Goal: Transaction & Acquisition: Purchase product/service

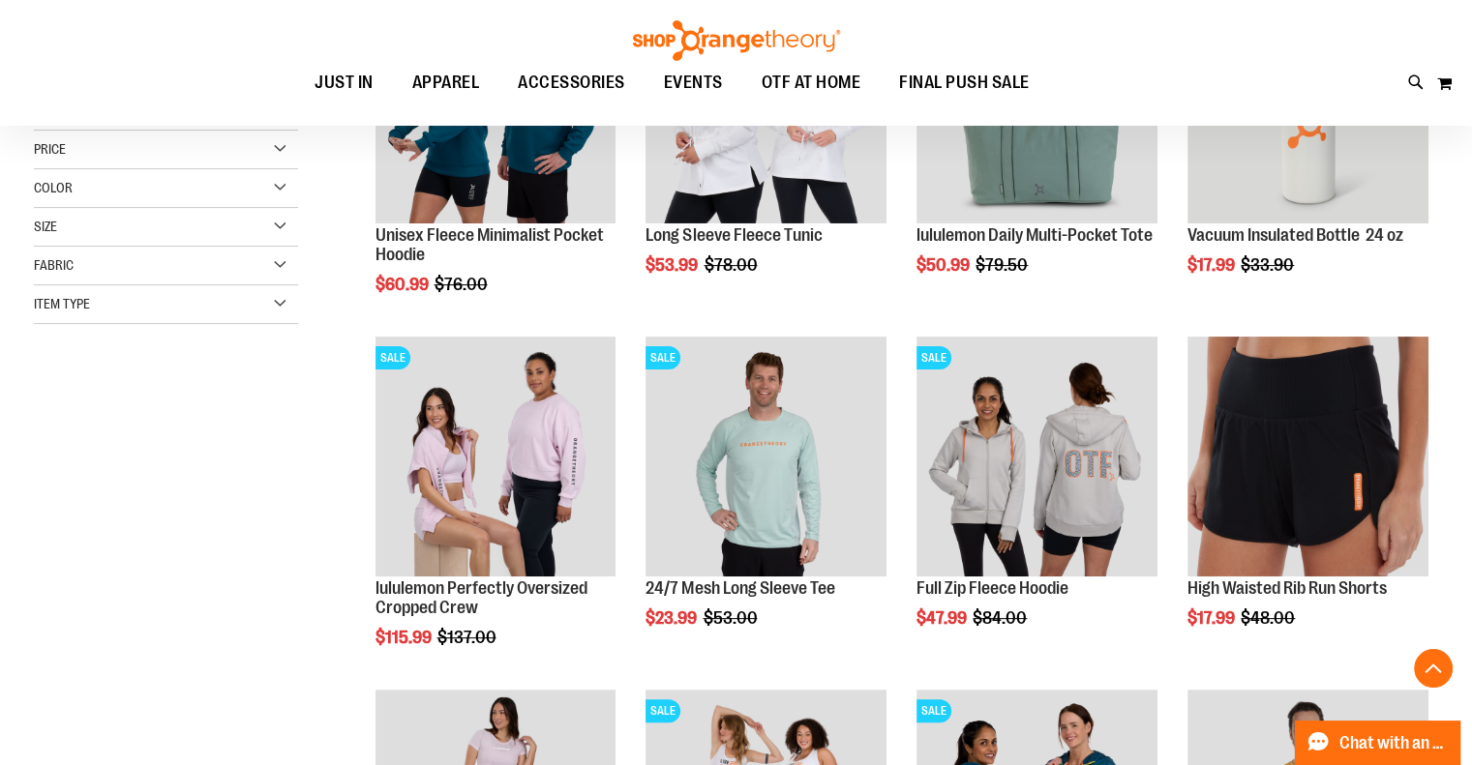
scroll to position [773, 0]
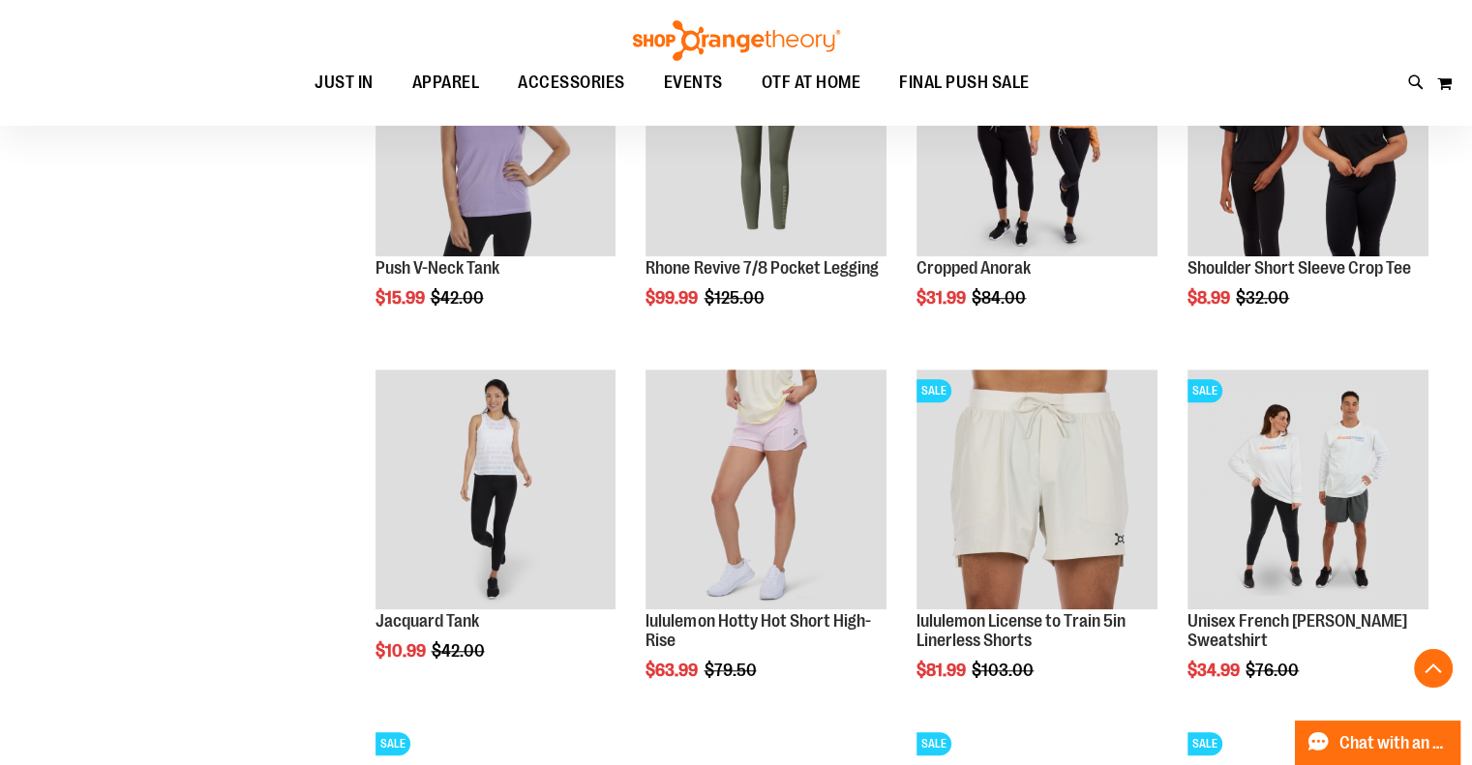
scroll to position [1450, 0]
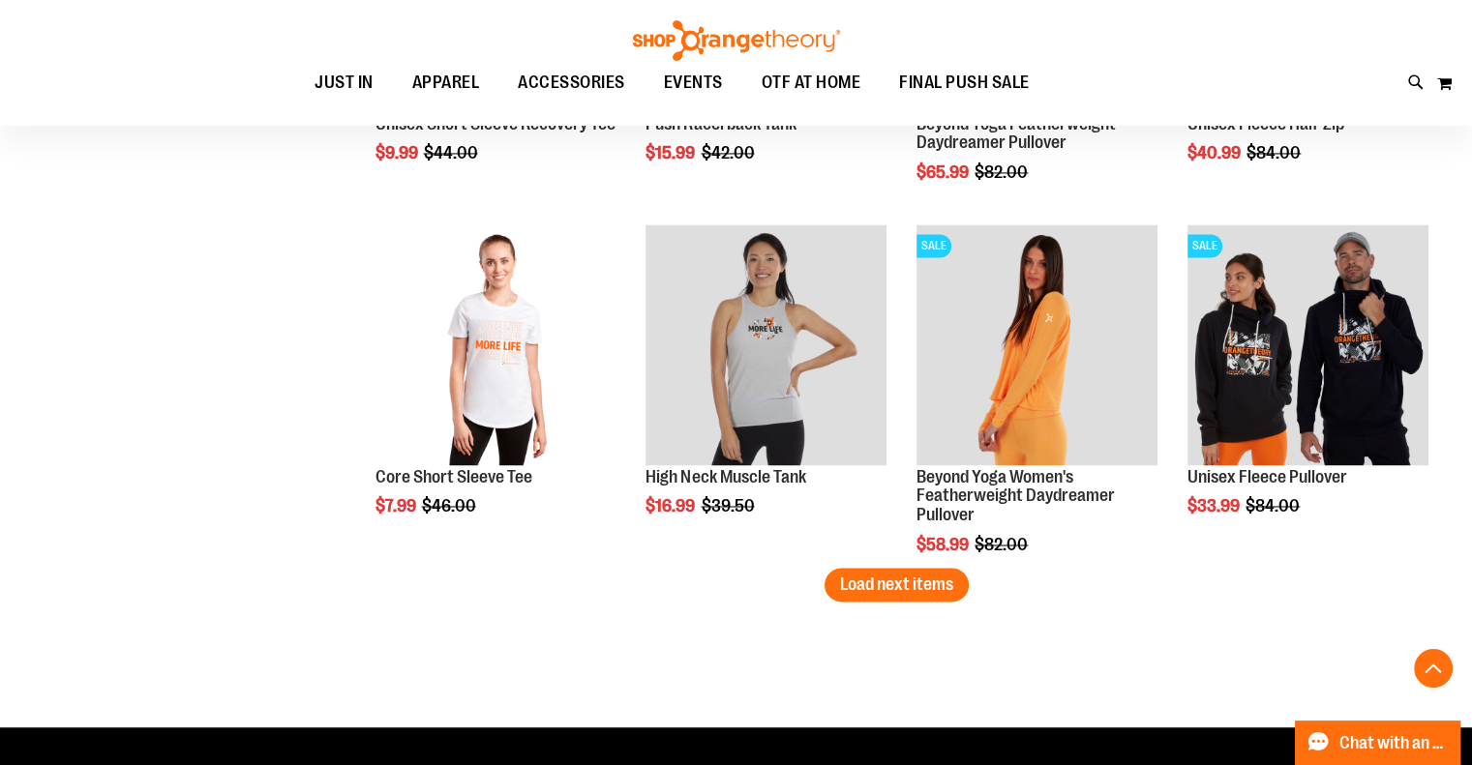
scroll to position [2998, 0]
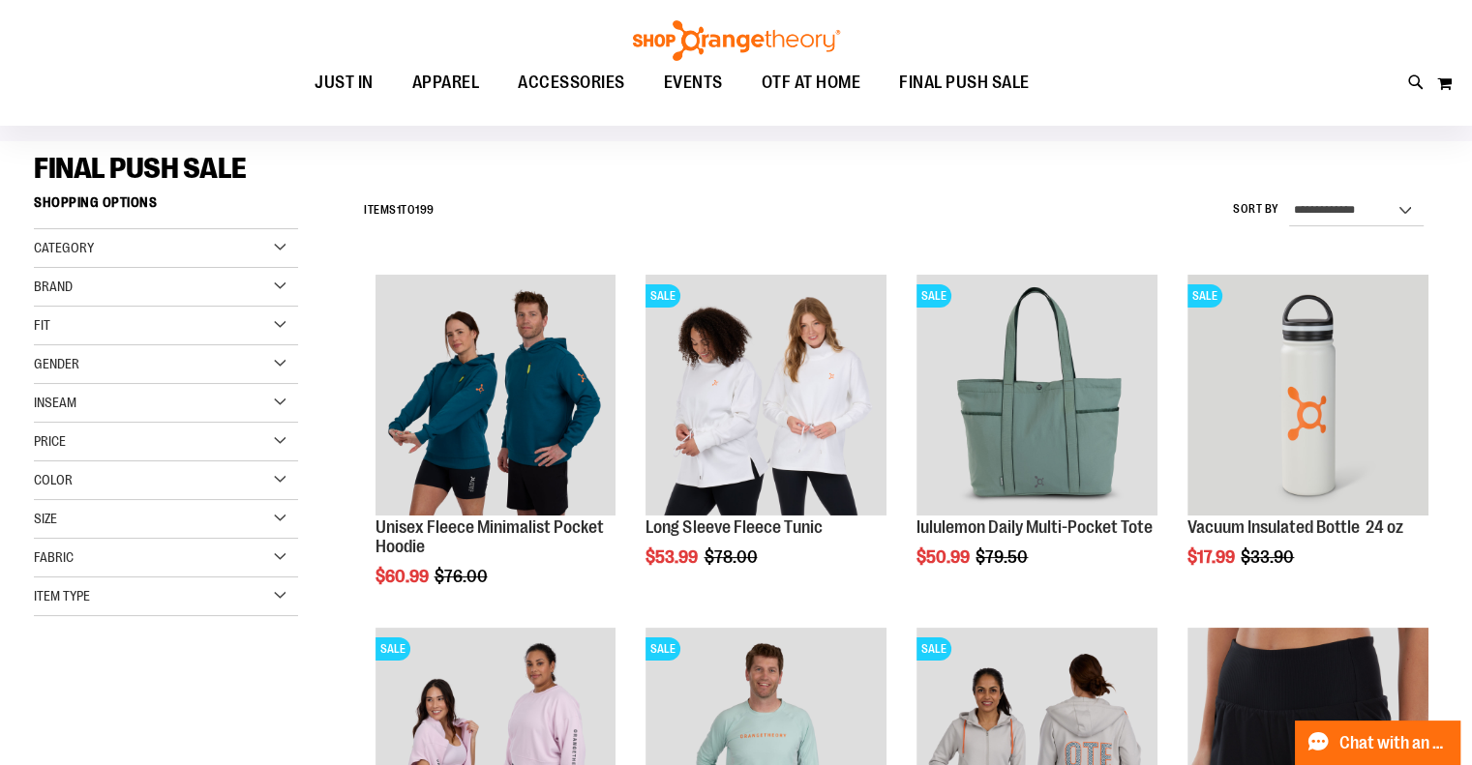
scroll to position [96, 0]
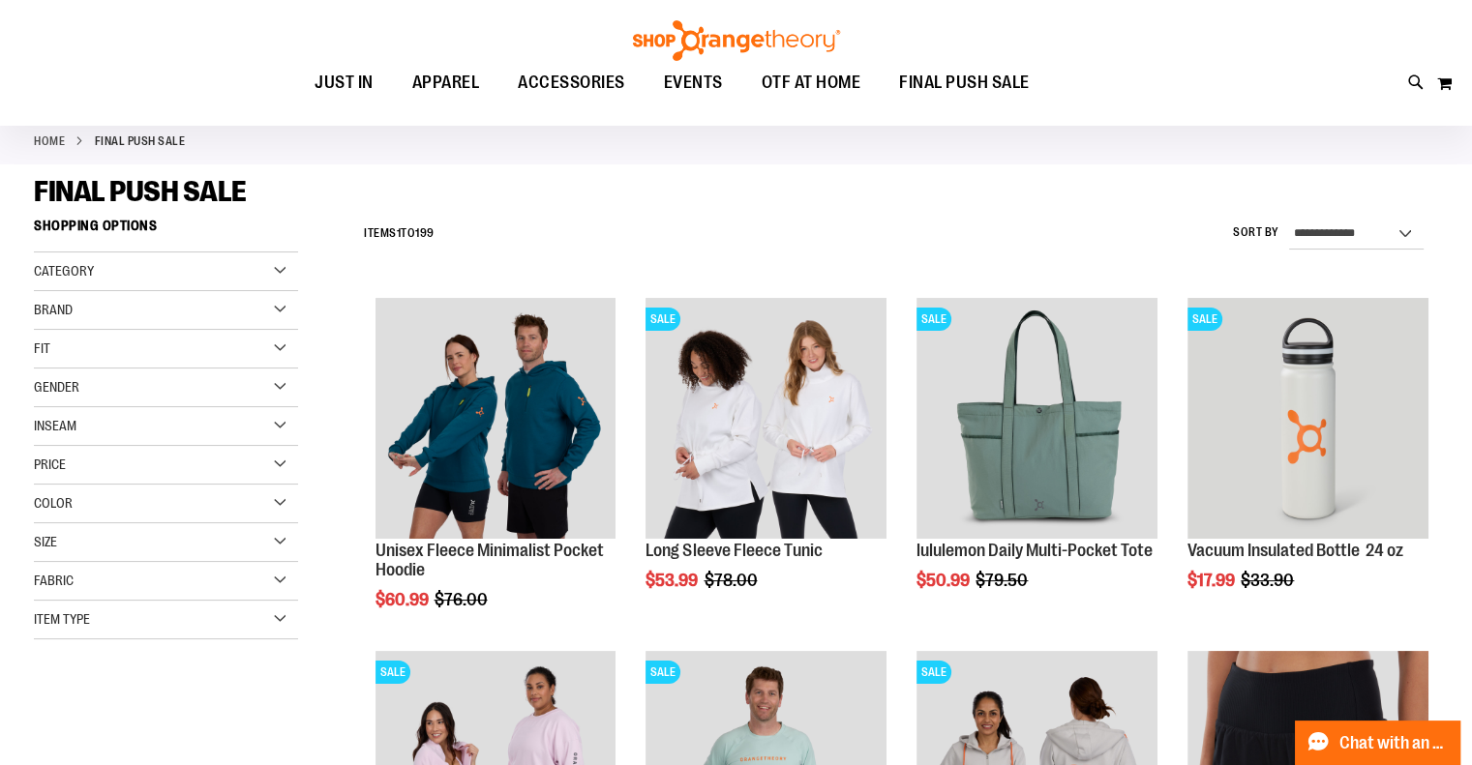
type input "**********"
click at [265, 316] on div "Brand" at bounding box center [166, 310] width 264 height 39
click at [42, 388] on link "lululemon" at bounding box center [155, 390] width 253 height 20
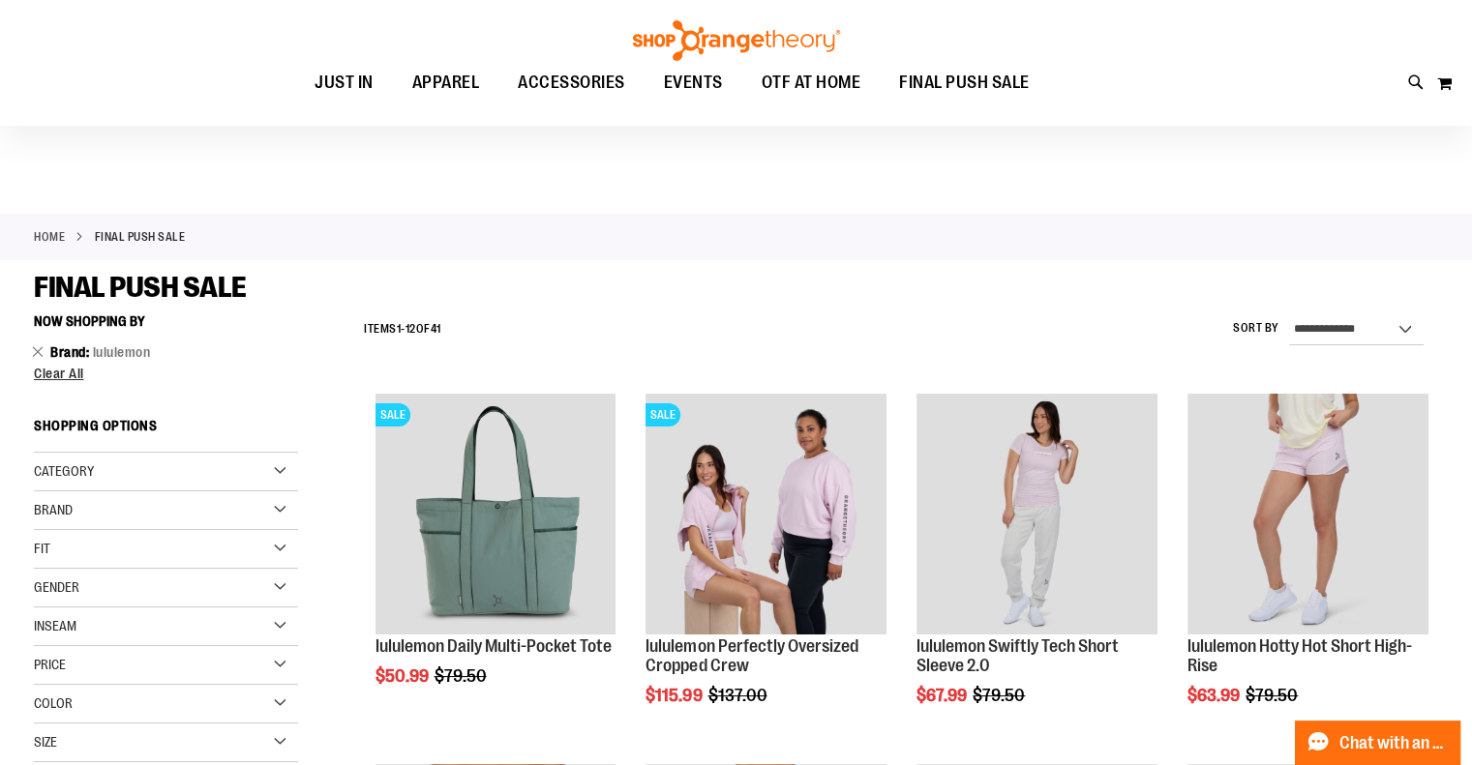
scroll to position [193, 0]
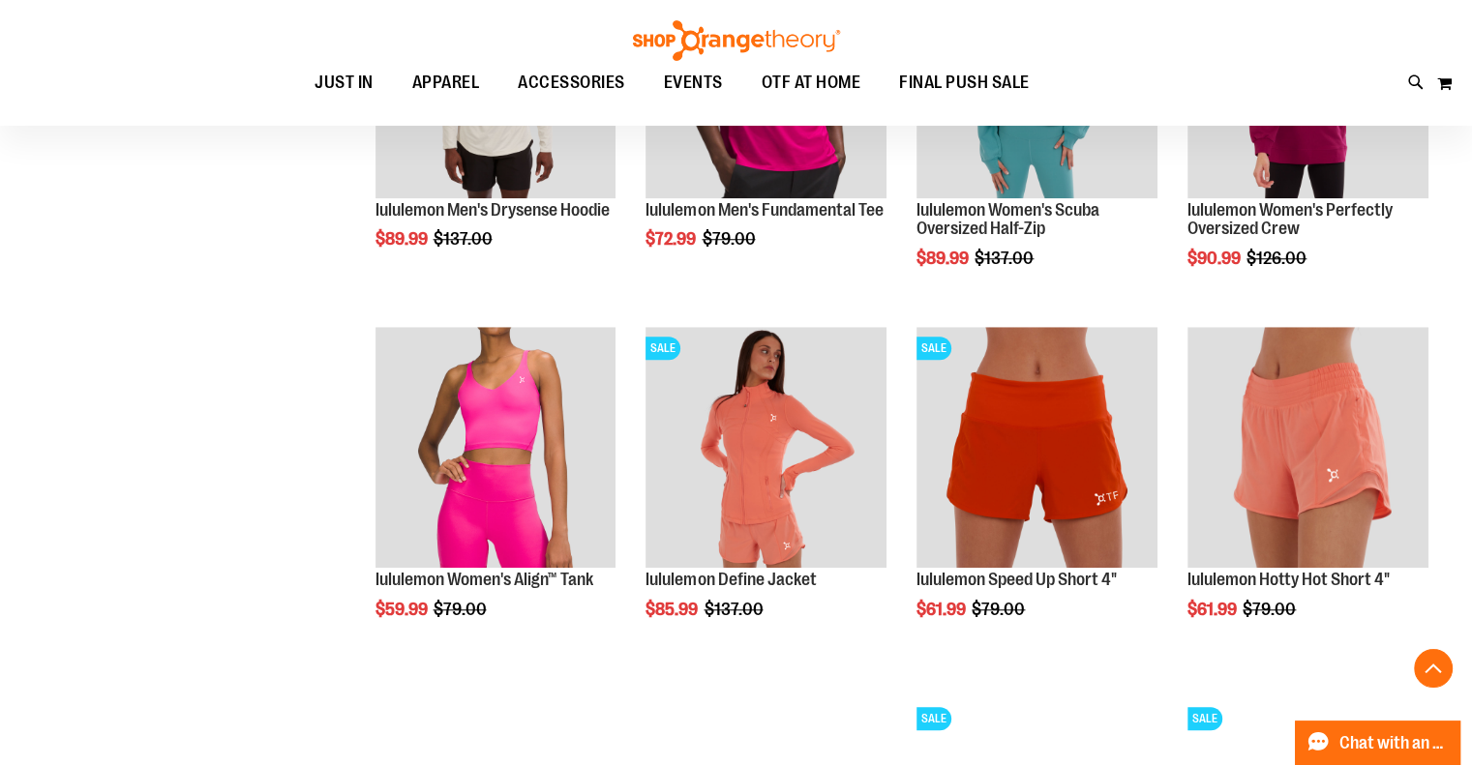
scroll to position [1741, 0]
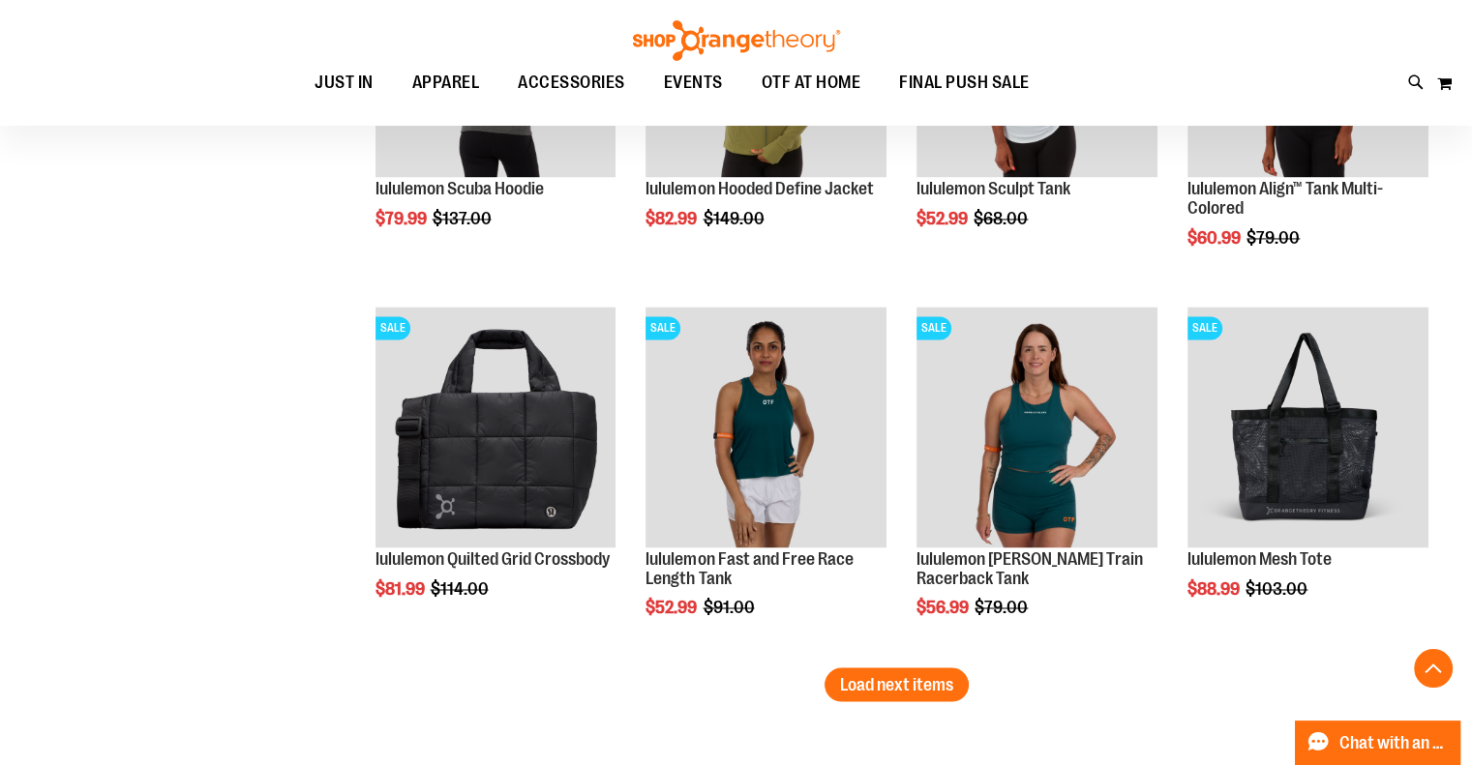
scroll to position [3095, 0]
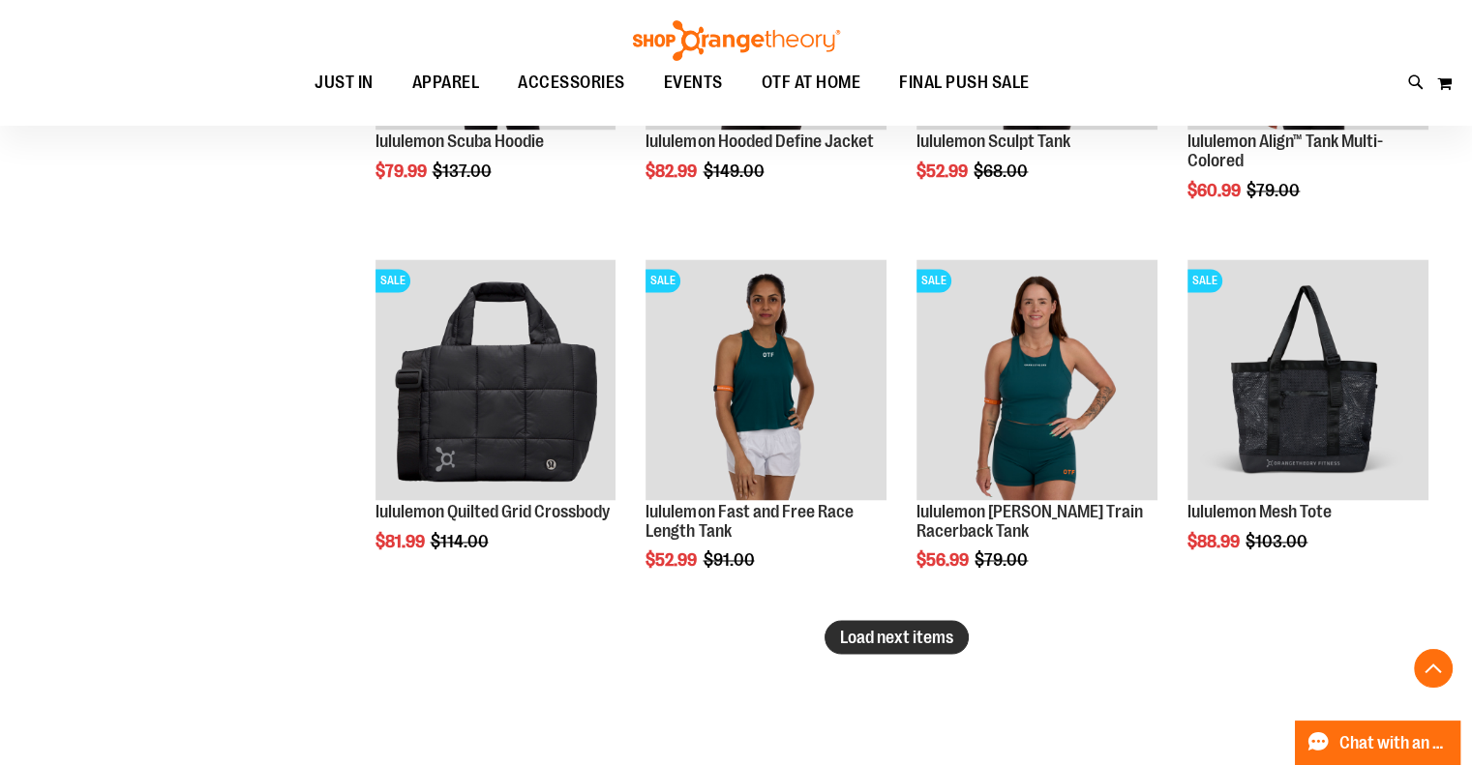
click at [937, 634] on span "Load next items" at bounding box center [896, 636] width 113 height 19
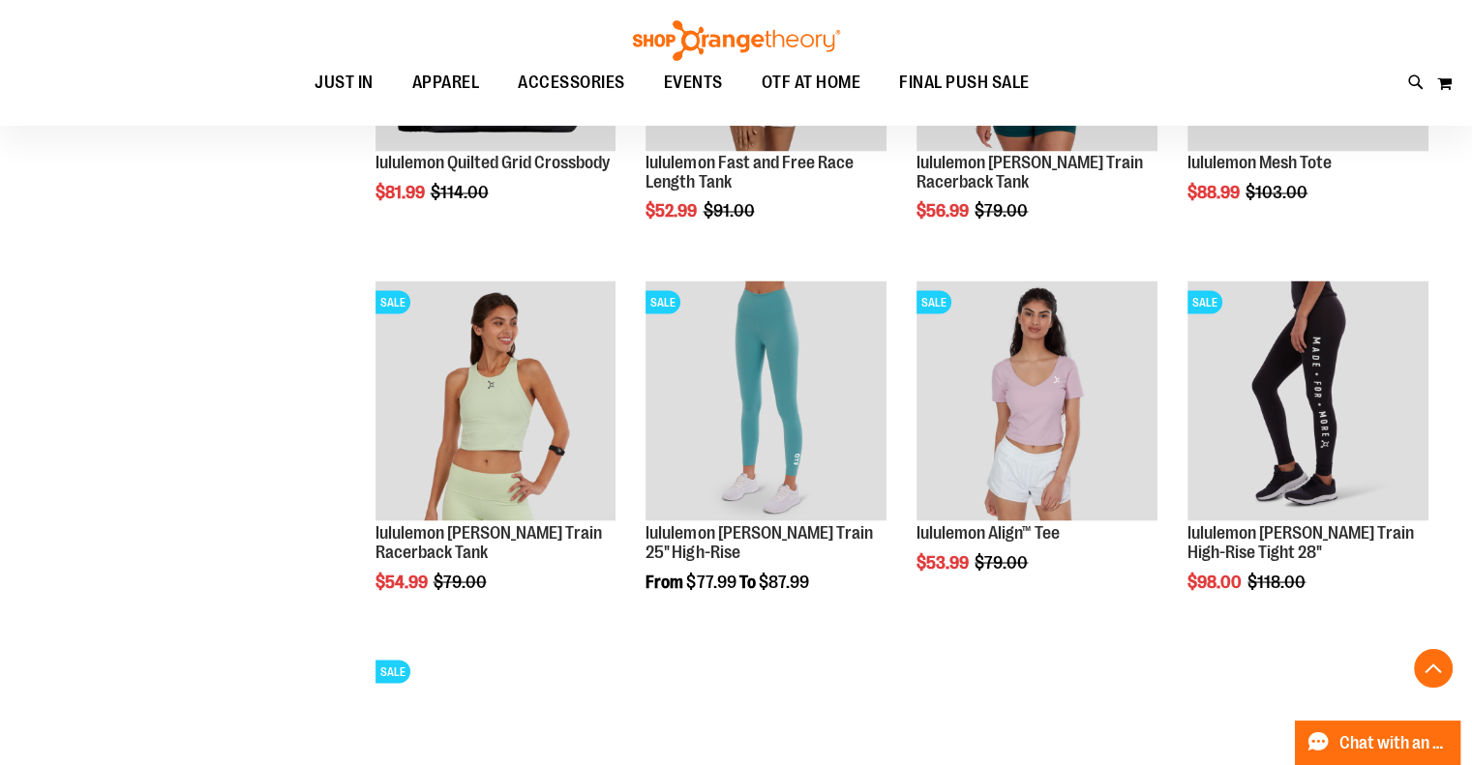
scroll to position [3289, 0]
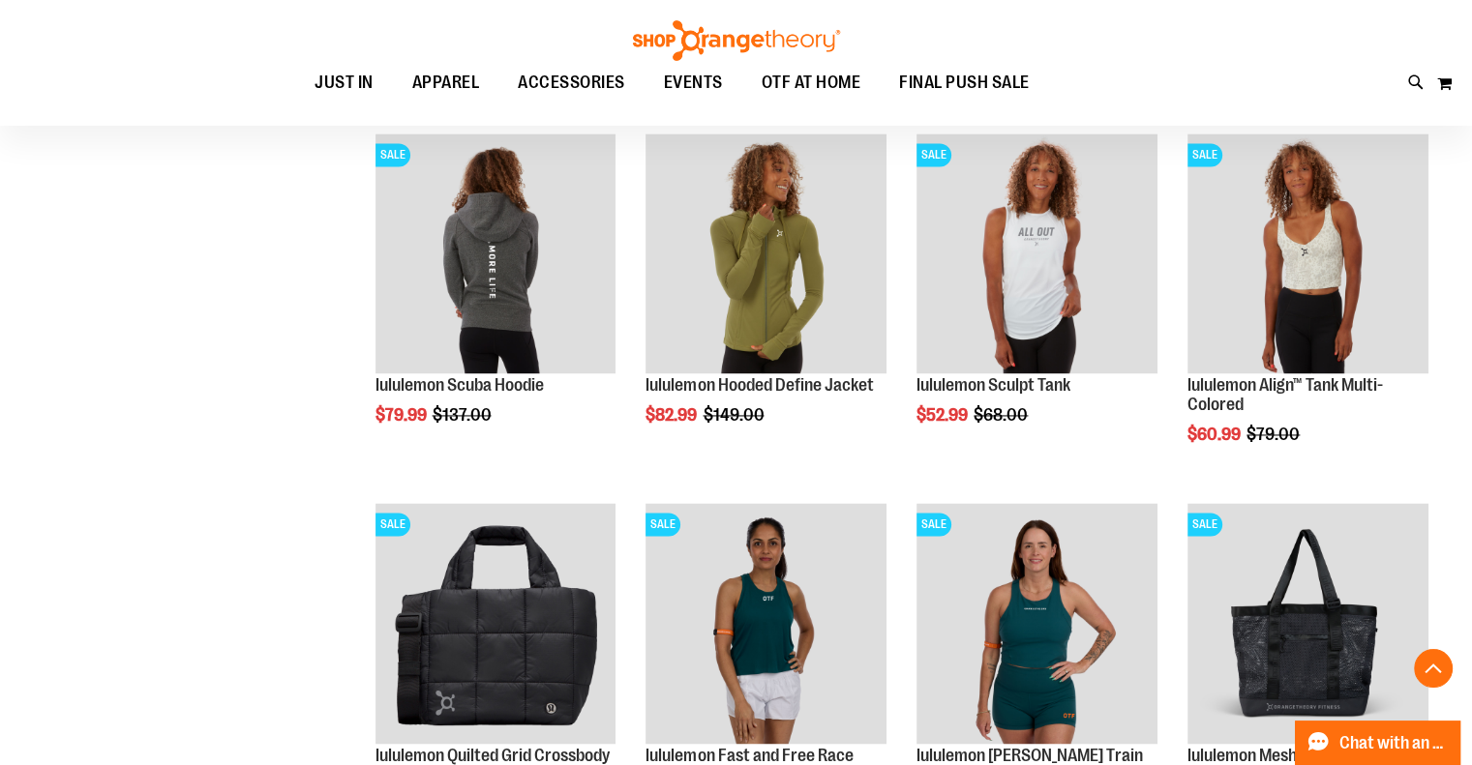
scroll to position [2611, 0]
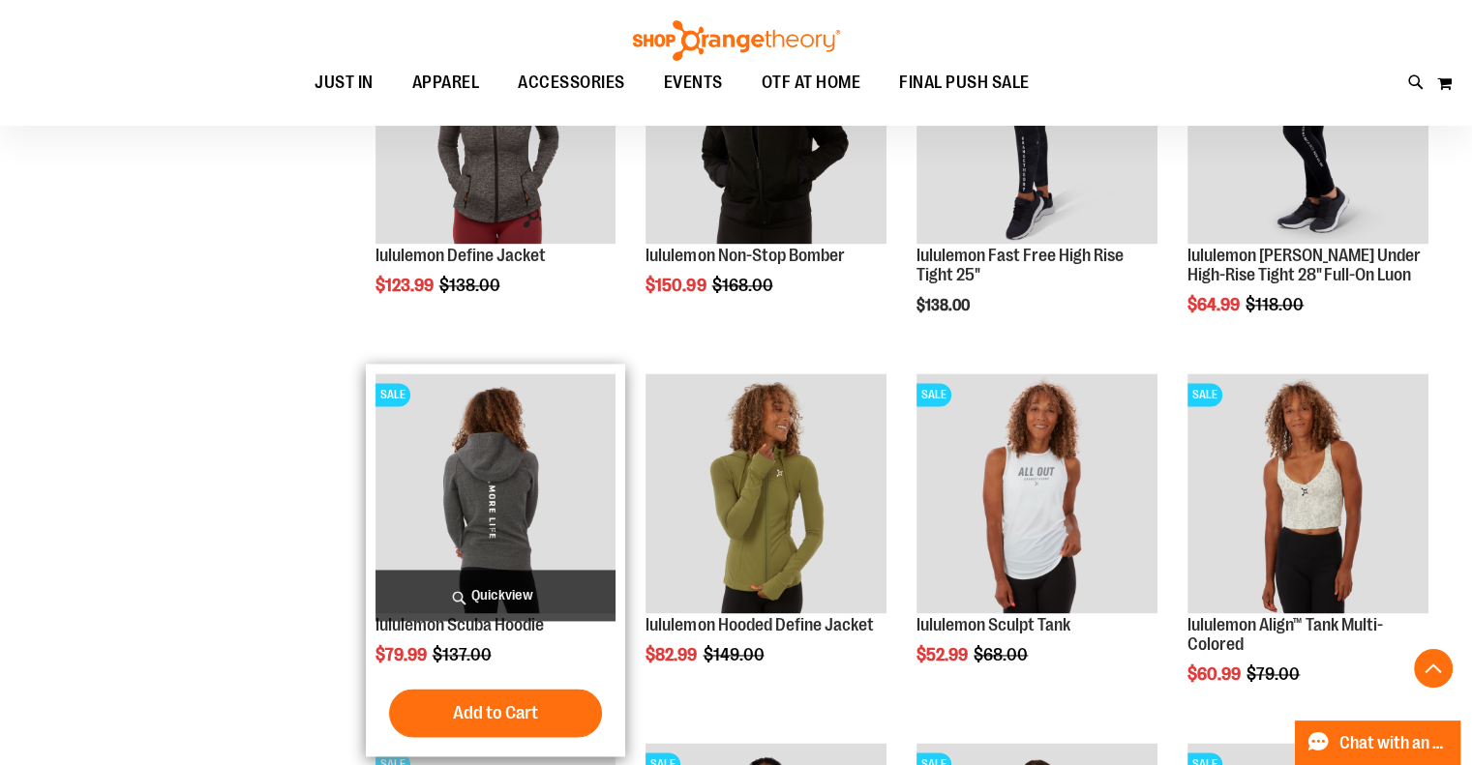
click at [488, 485] on img "product" at bounding box center [495, 493] width 241 height 241
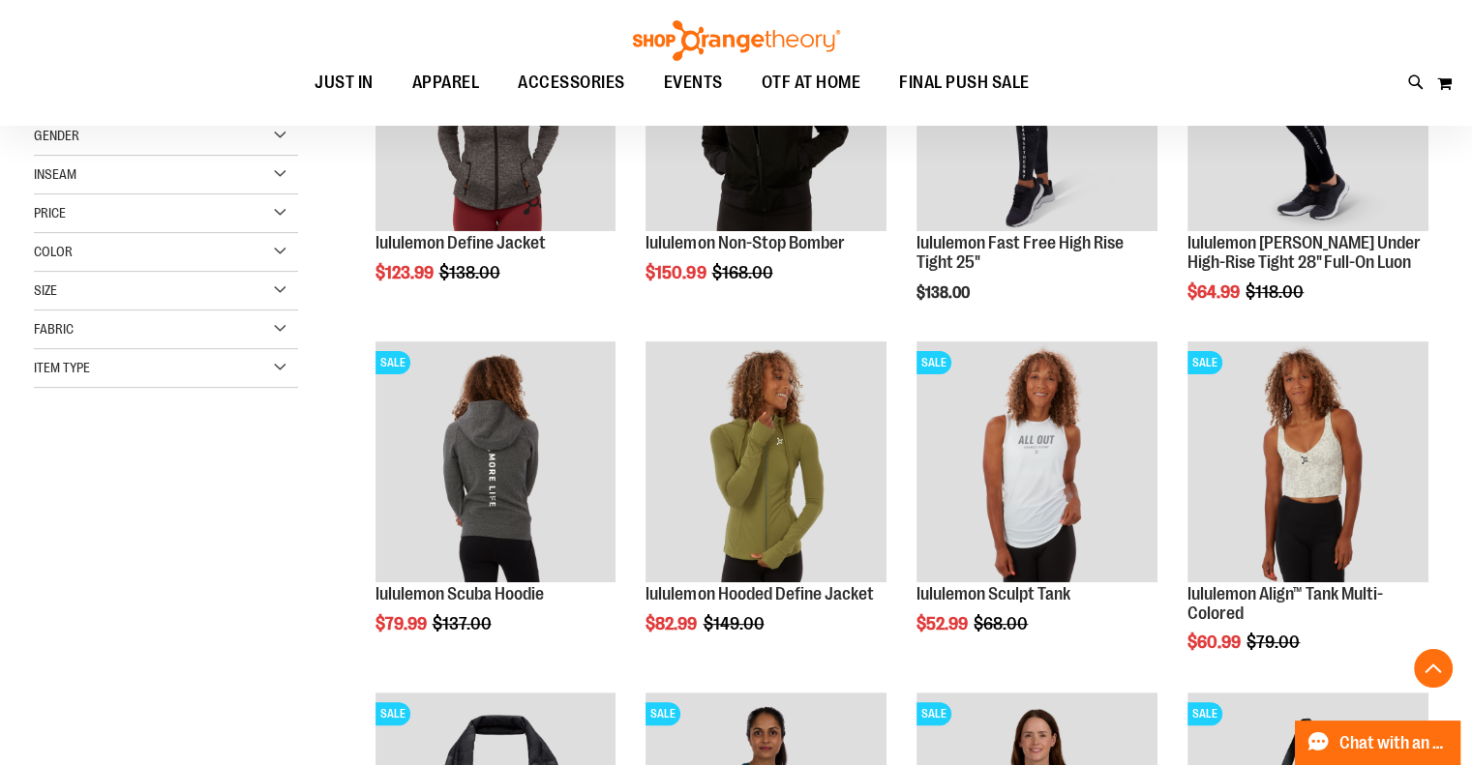
scroll to position [298, 0]
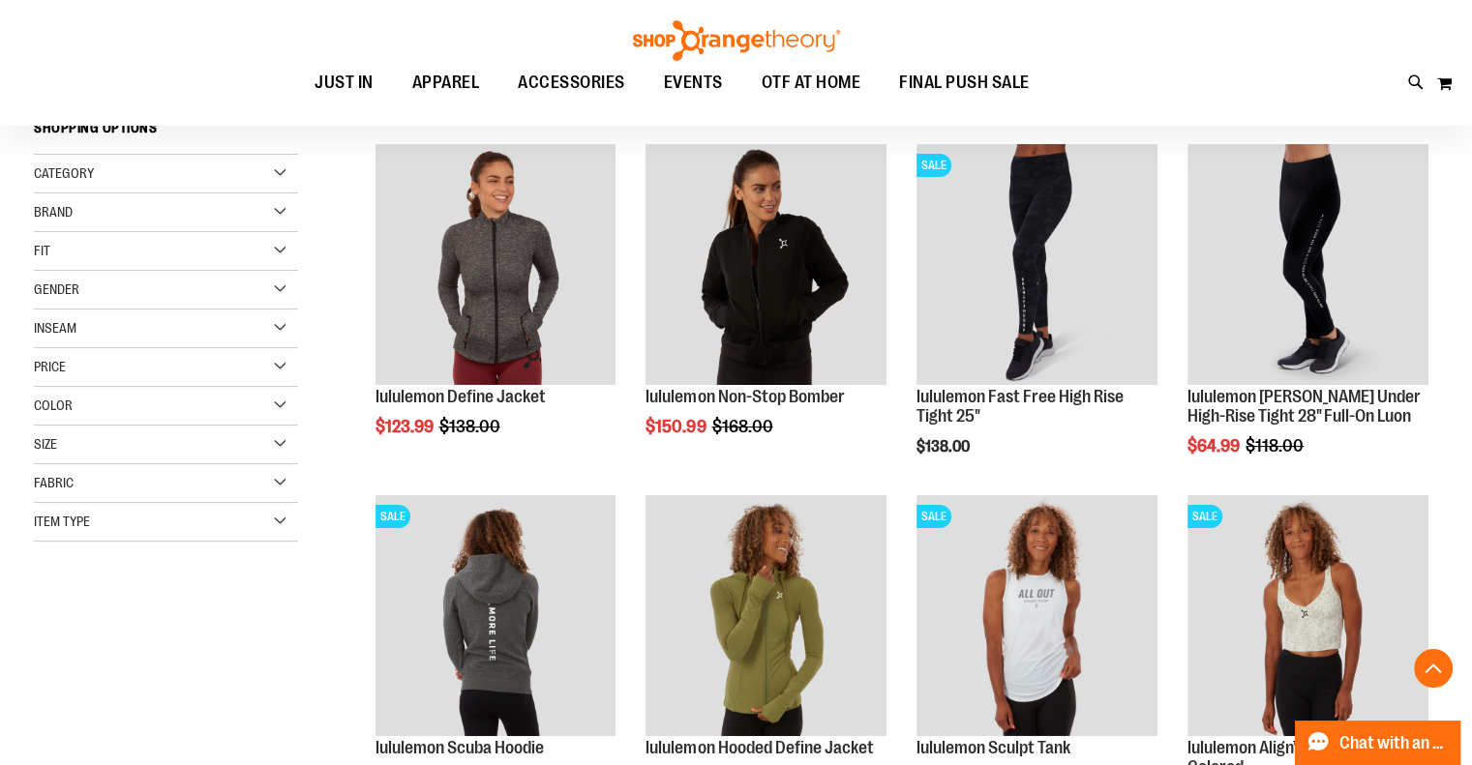
type input "**********"
click at [268, 443] on div "Size" at bounding box center [166, 445] width 264 height 39
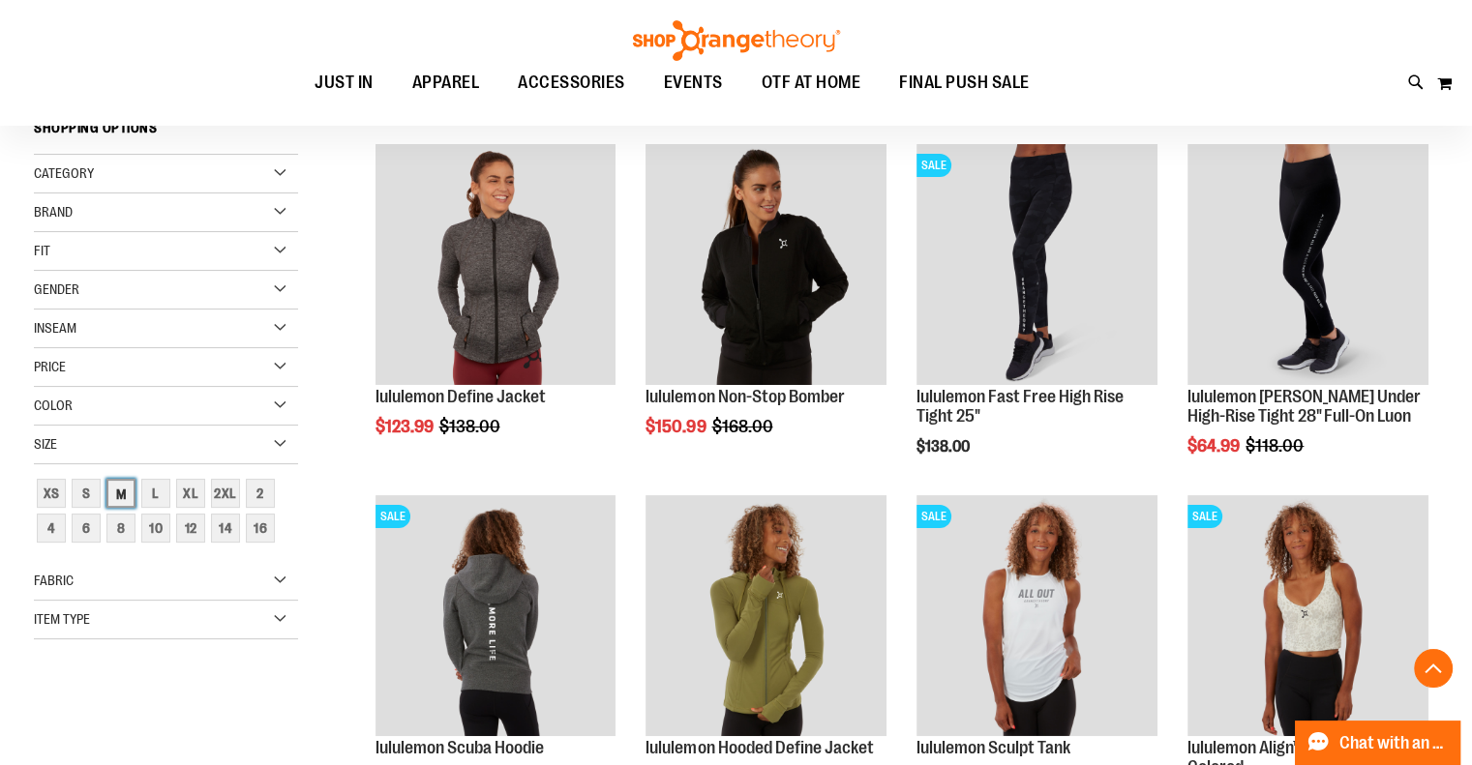
click at [115, 493] on div "M" at bounding box center [120, 493] width 29 height 29
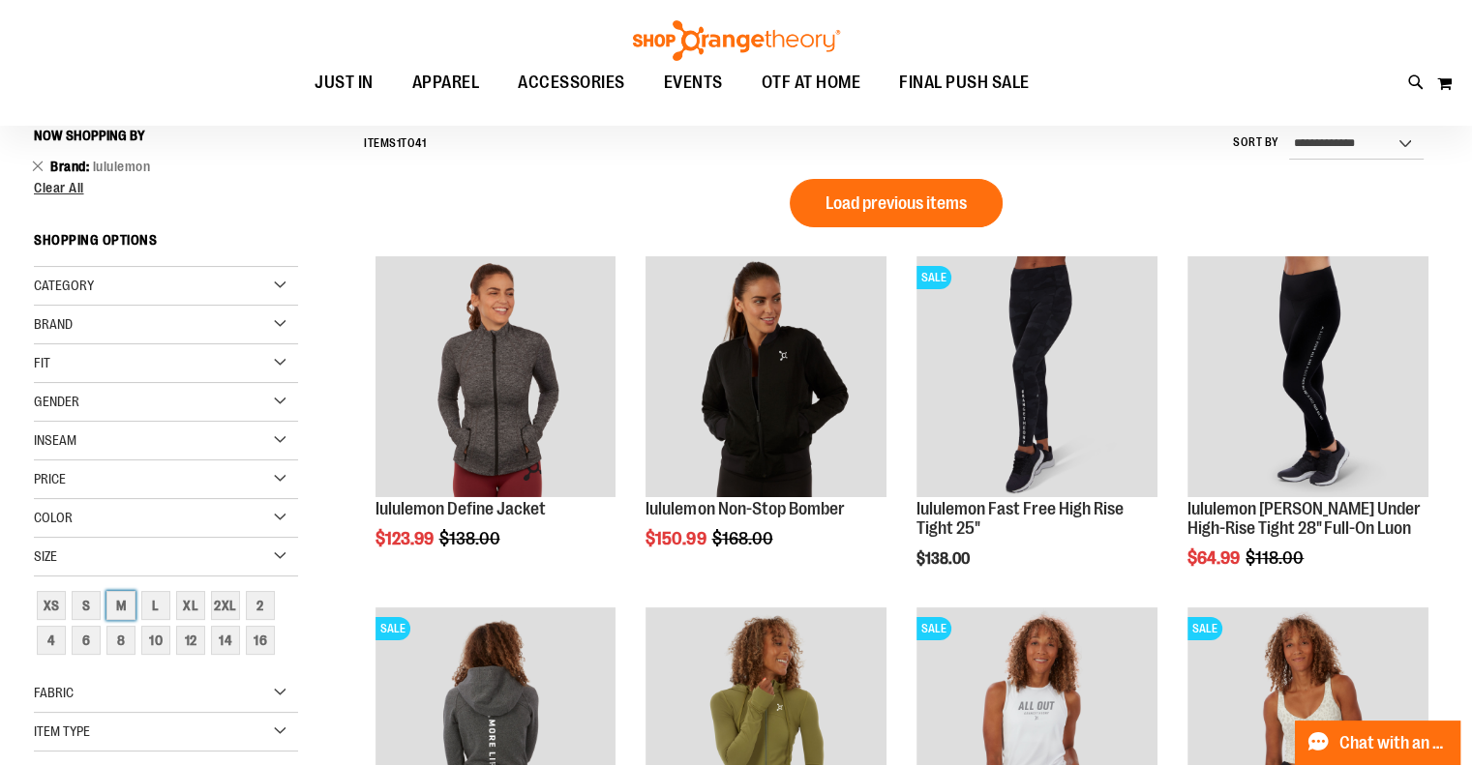
scroll to position [180, 0]
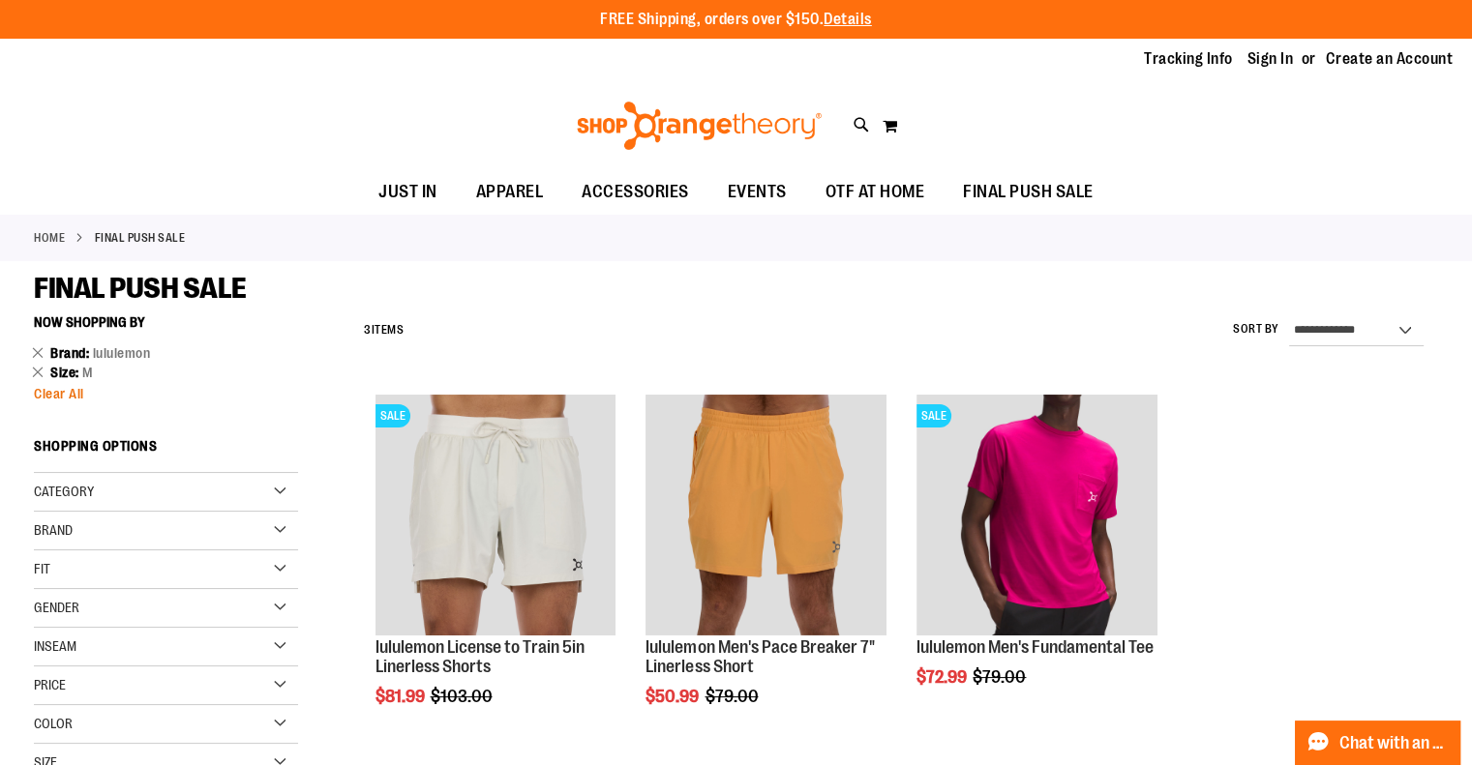
click at [74, 392] on span "Clear All" at bounding box center [59, 393] width 50 height 15
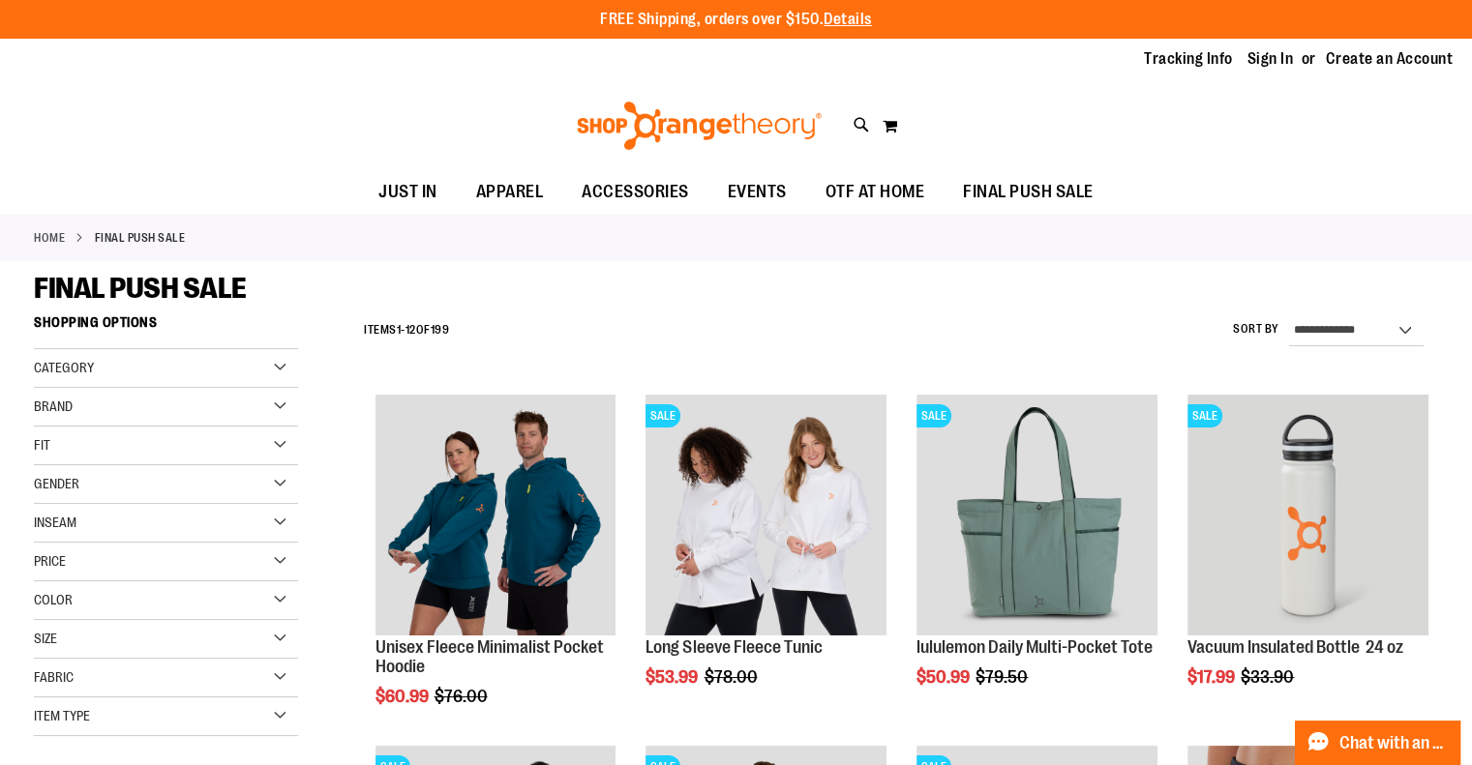
click at [134, 402] on div "Brand" at bounding box center [166, 407] width 264 height 39
click at [45, 506] on link "Orangetheory" at bounding box center [155, 507] width 253 height 20
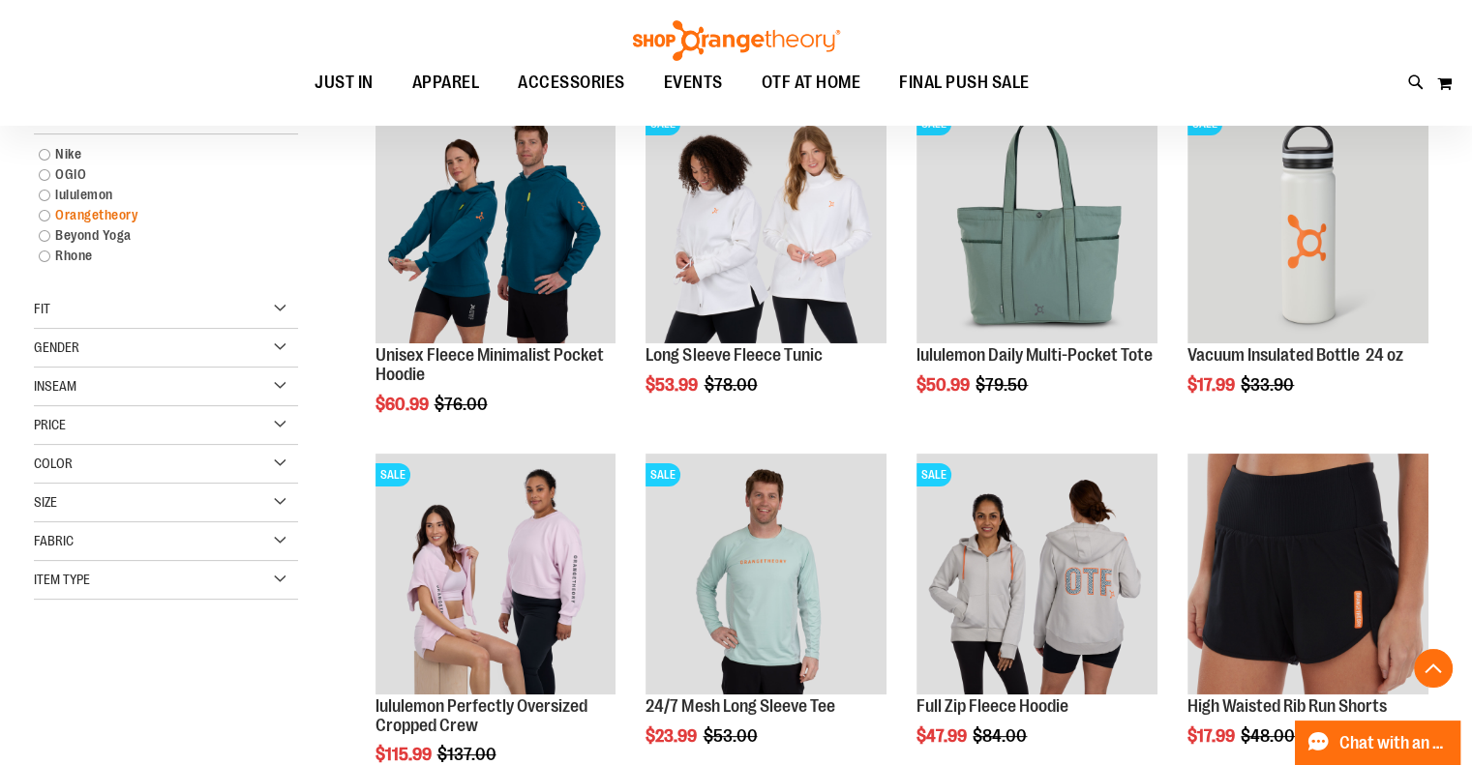
scroll to position [305, 0]
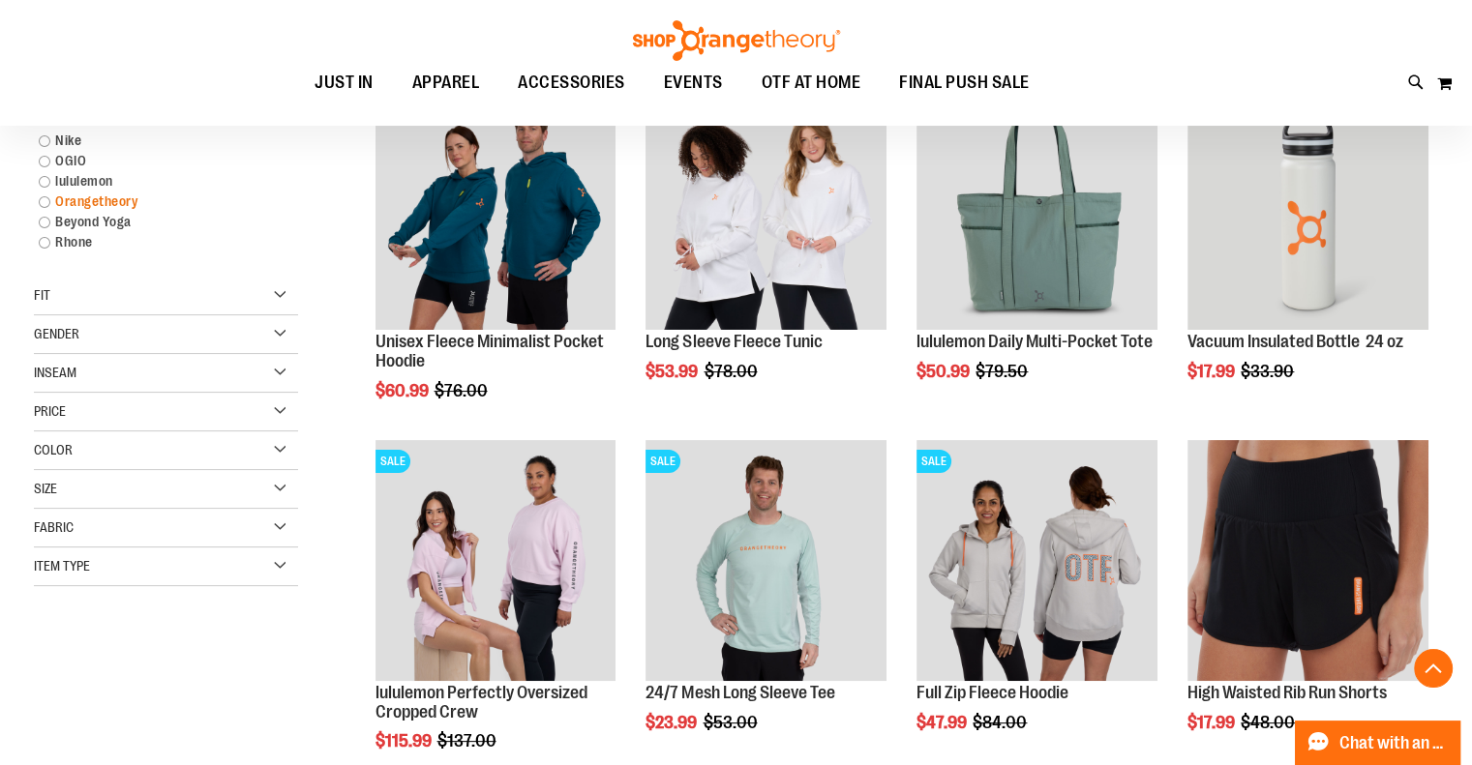
click at [77, 201] on link "Orangetheory" at bounding box center [155, 202] width 253 height 20
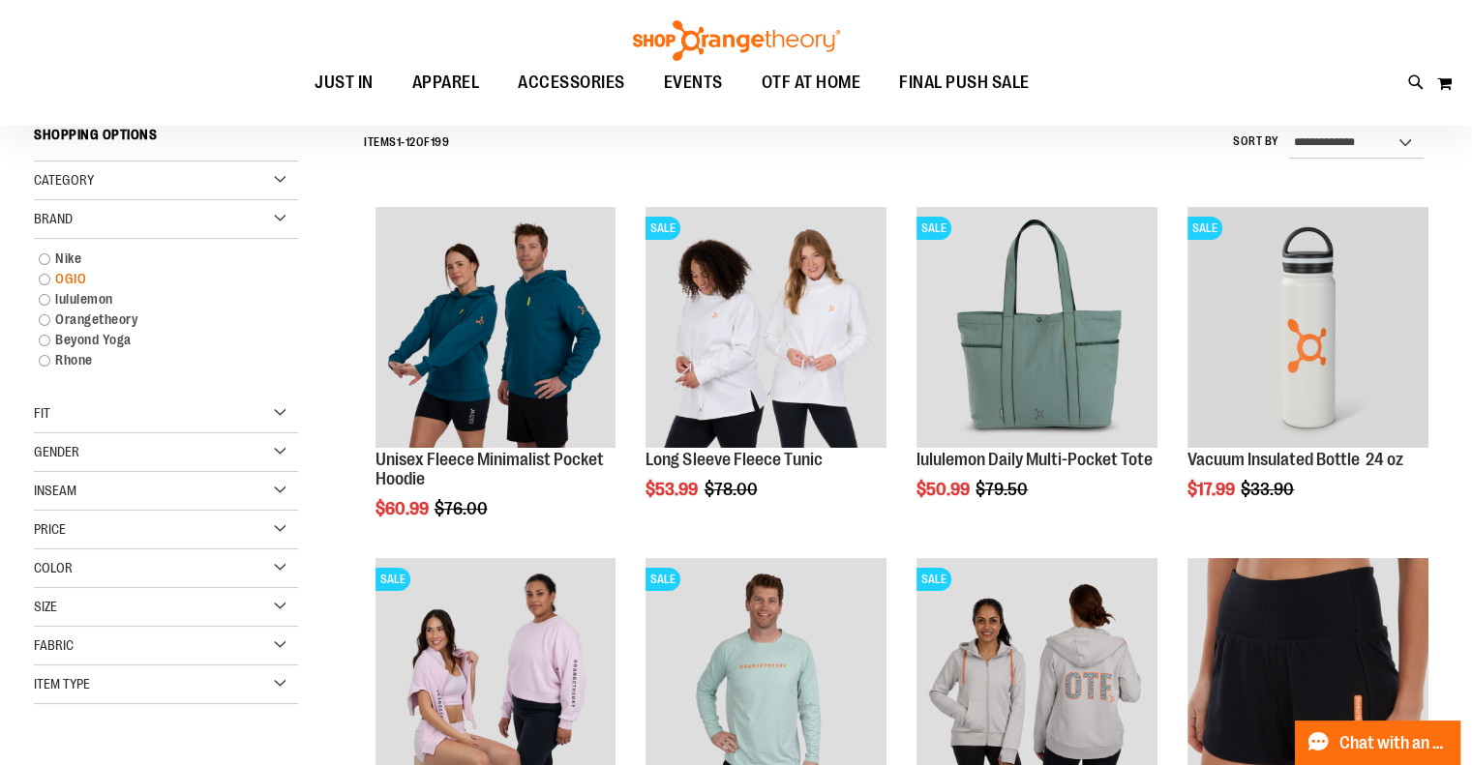
scroll to position [180, 0]
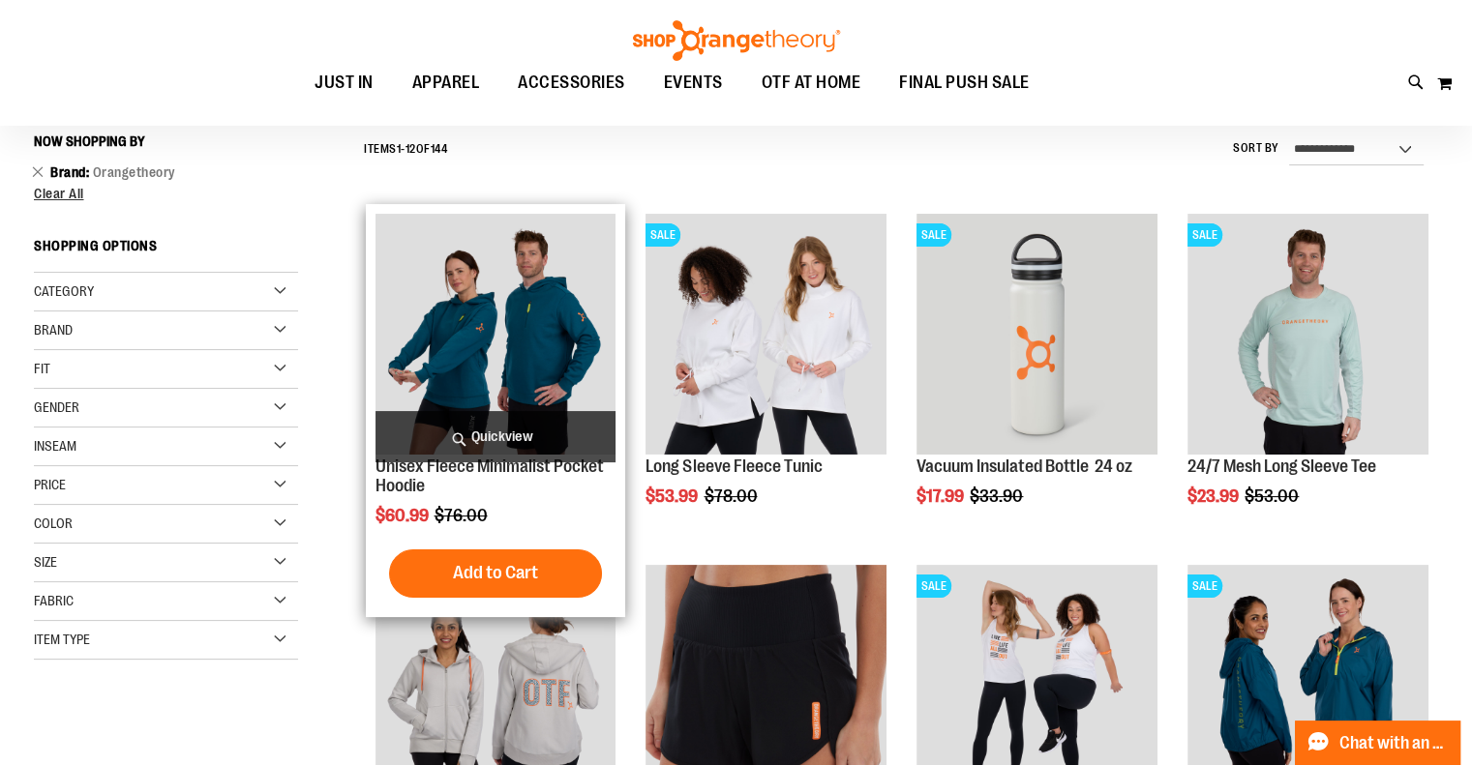
scroll to position [470, 0]
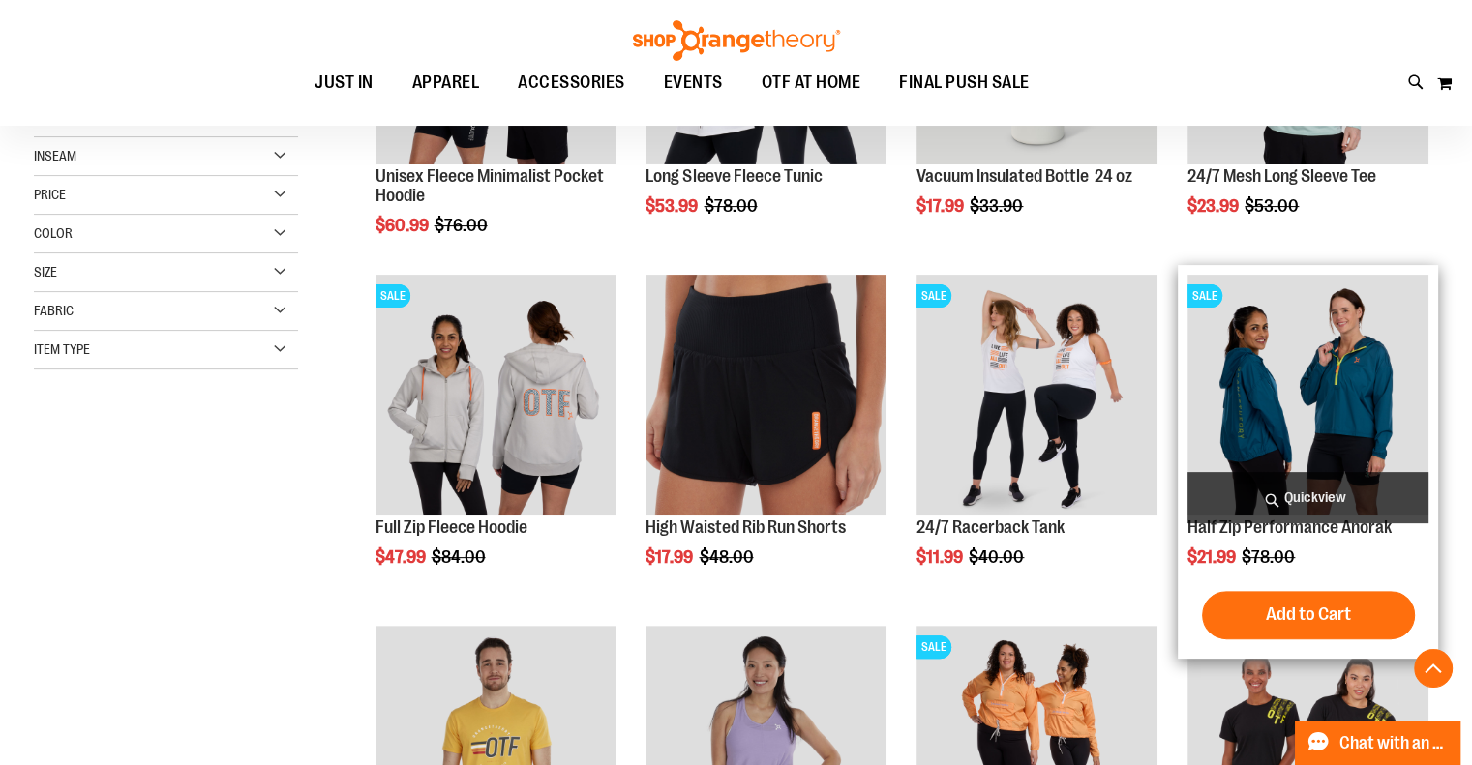
click at [1280, 421] on img "product" at bounding box center [1307, 395] width 241 height 241
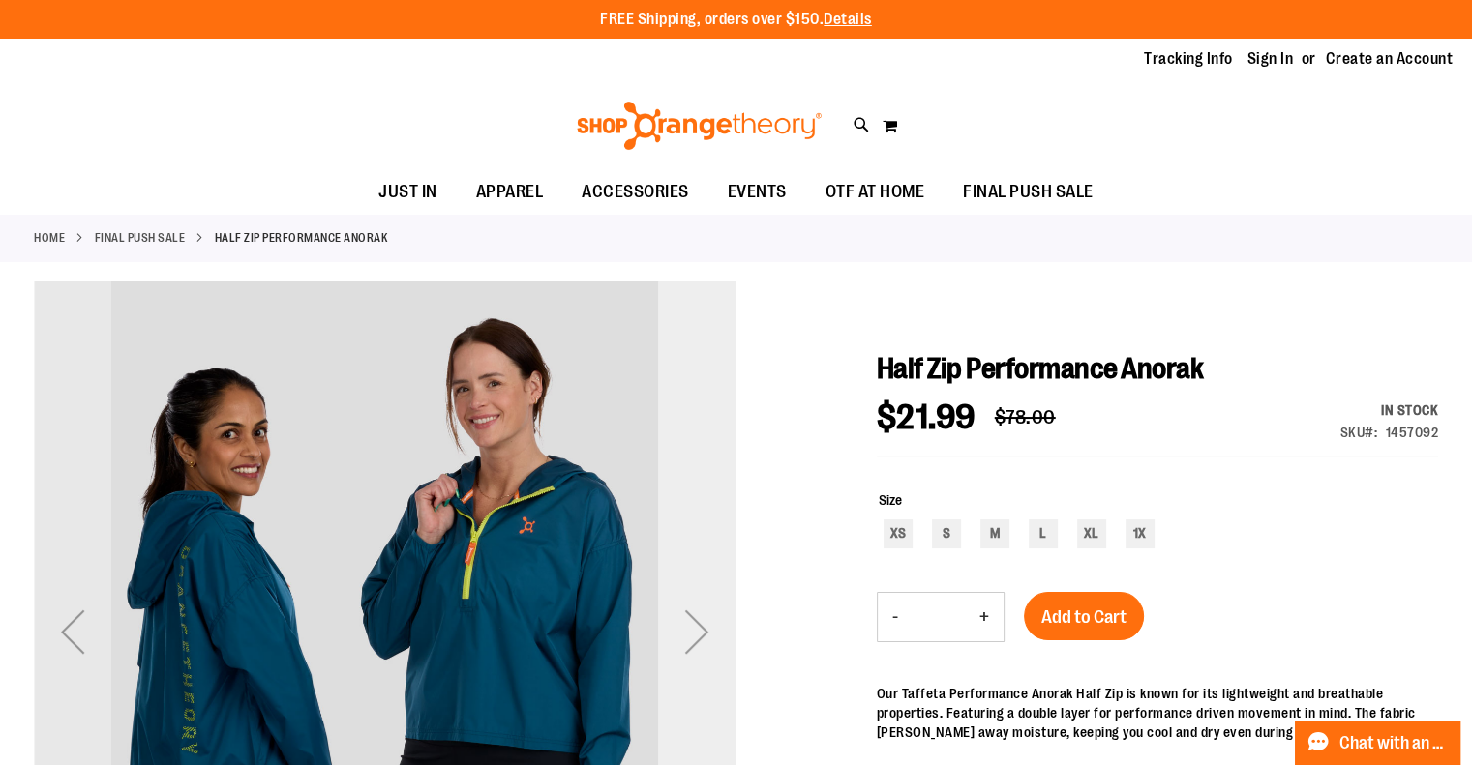
type input "**********"
click at [700, 638] on div "Next" at bounding box center [696, 631] width 77 height 77
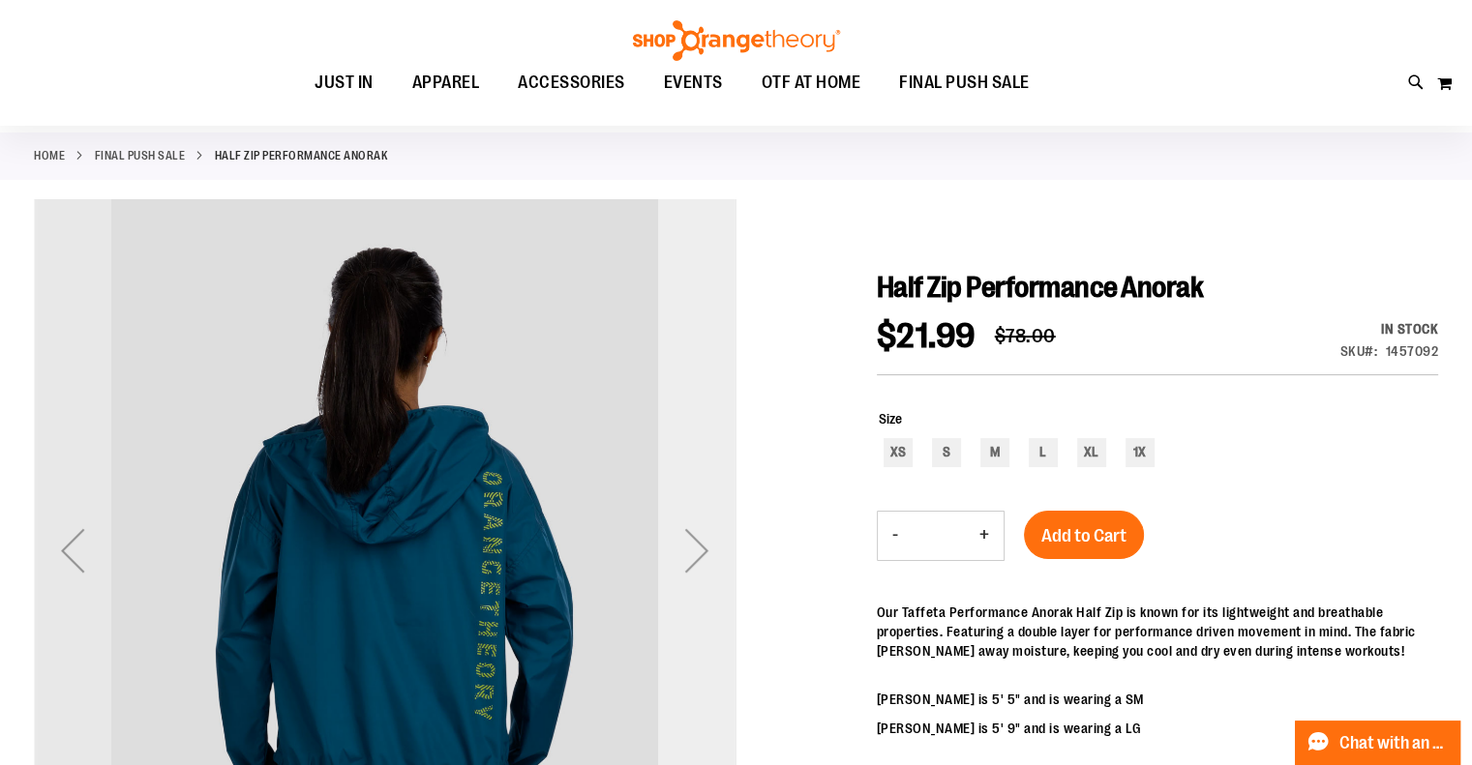
scroll to position [193, 0]
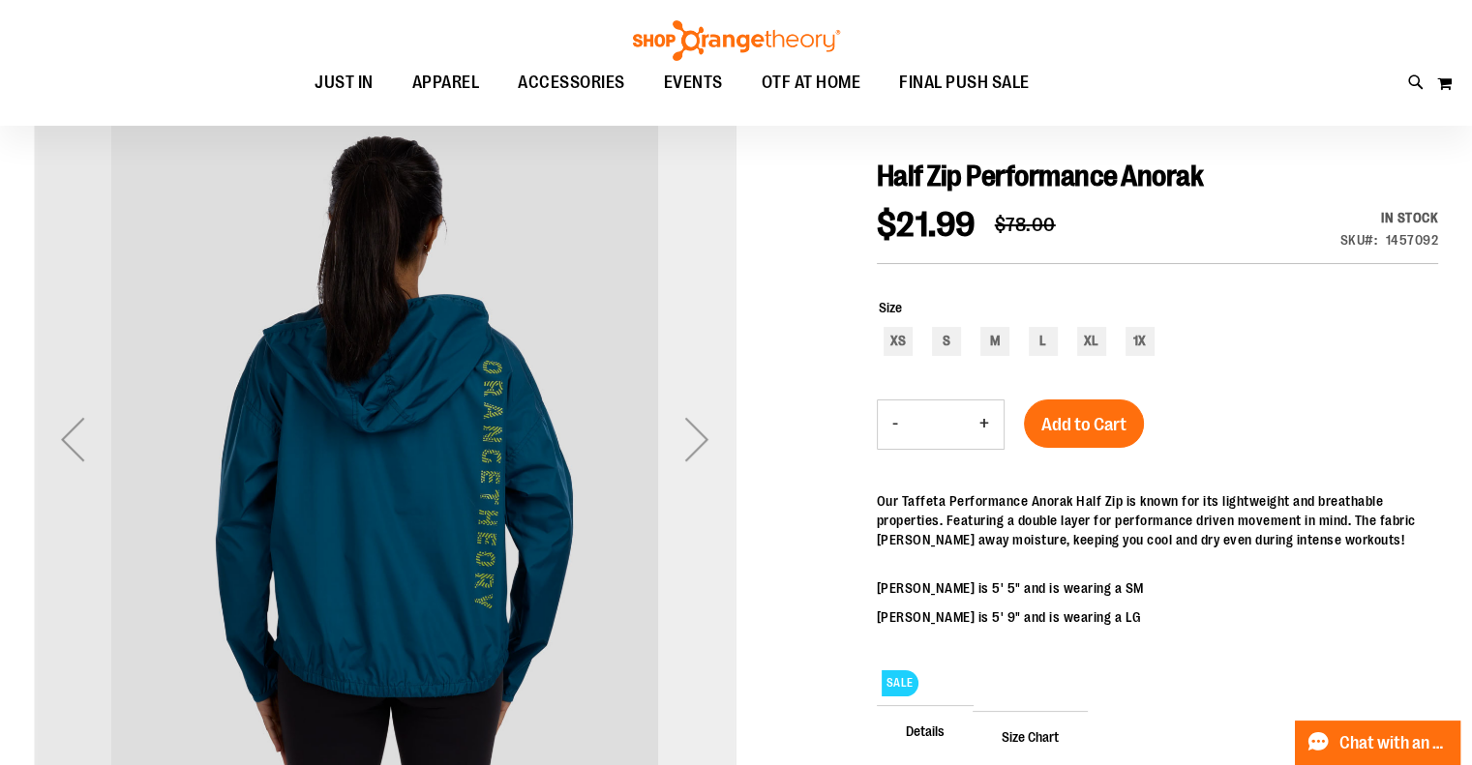
click at [696, 448] on div "Next" at bounding box center [696, 439] width 77 height 77
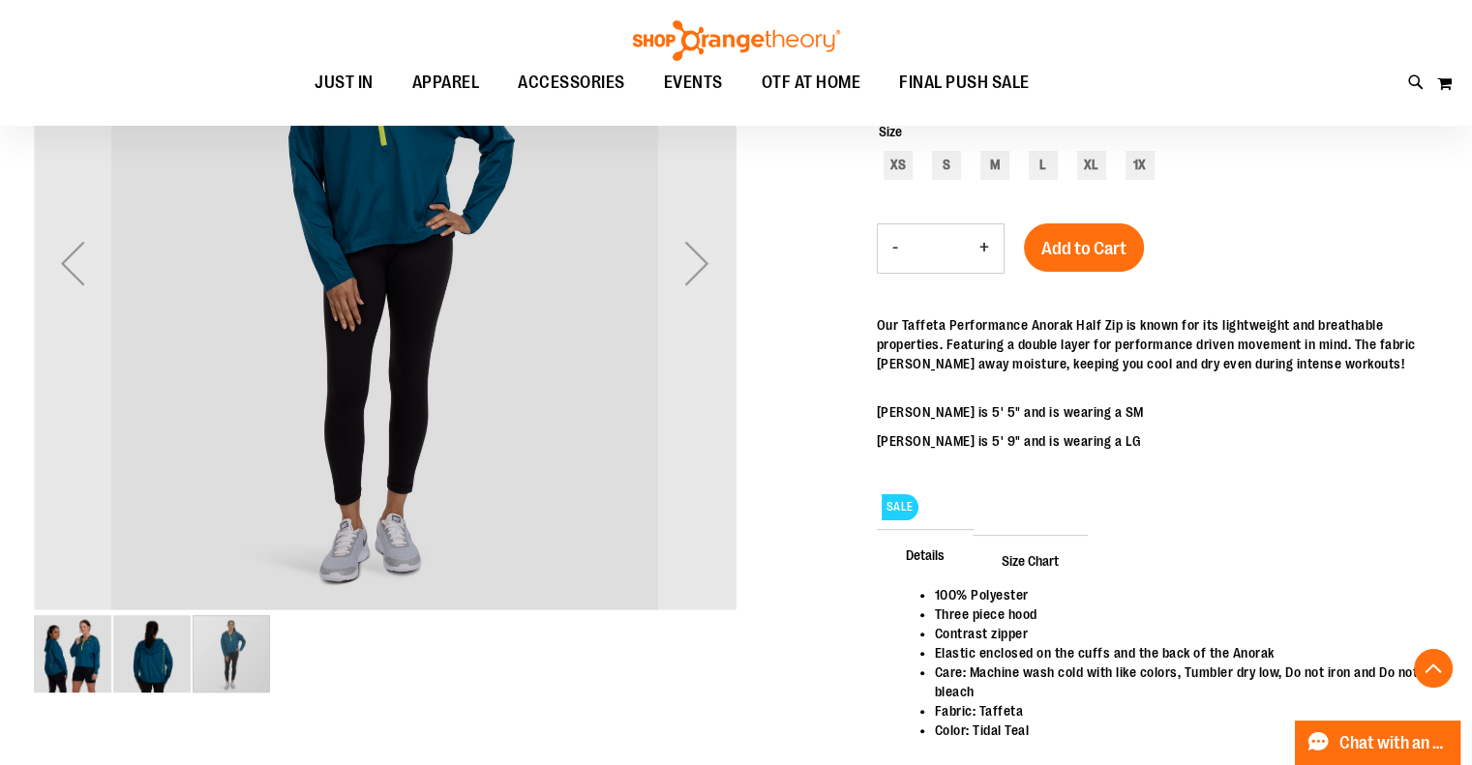
scroll to position [483, 0]
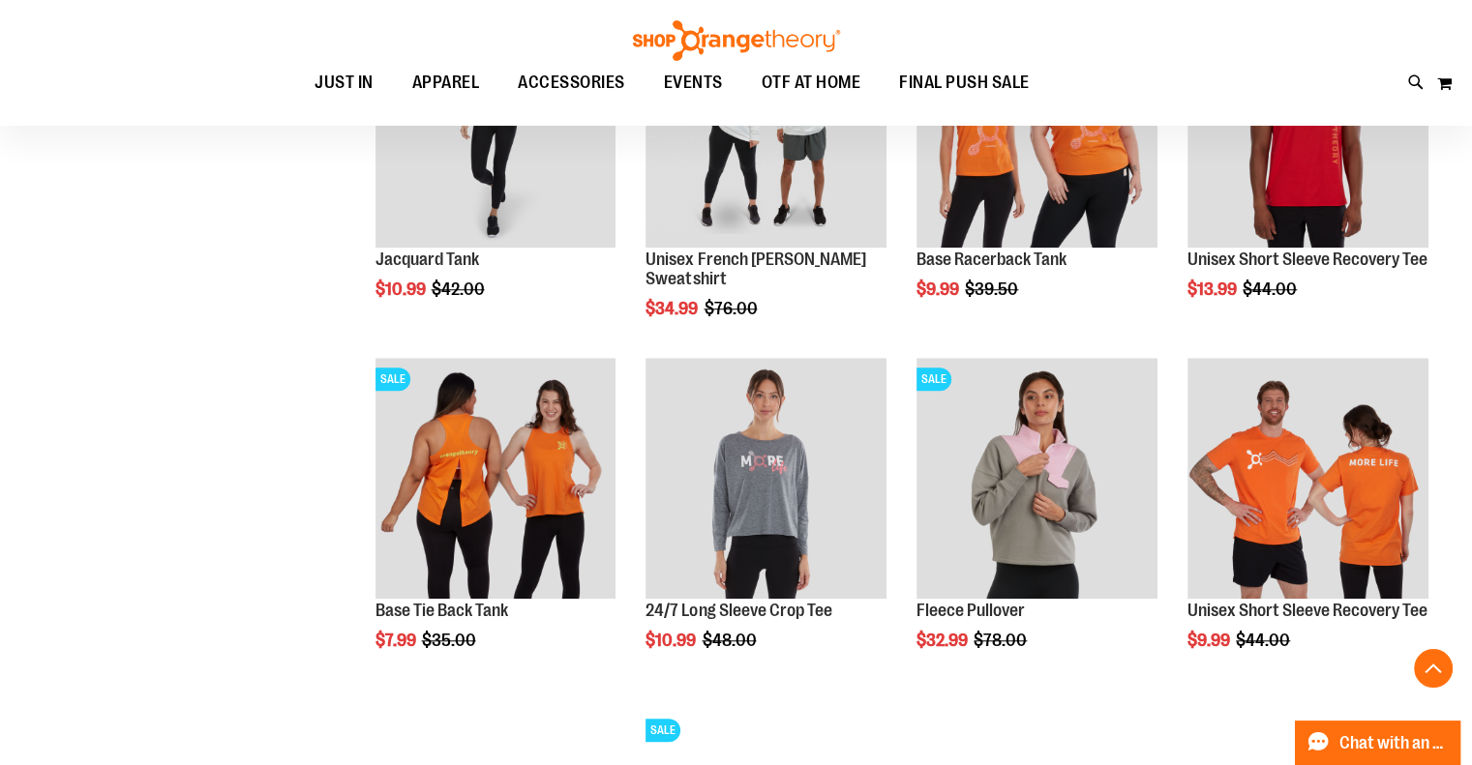
scroll to position [1462, 0]
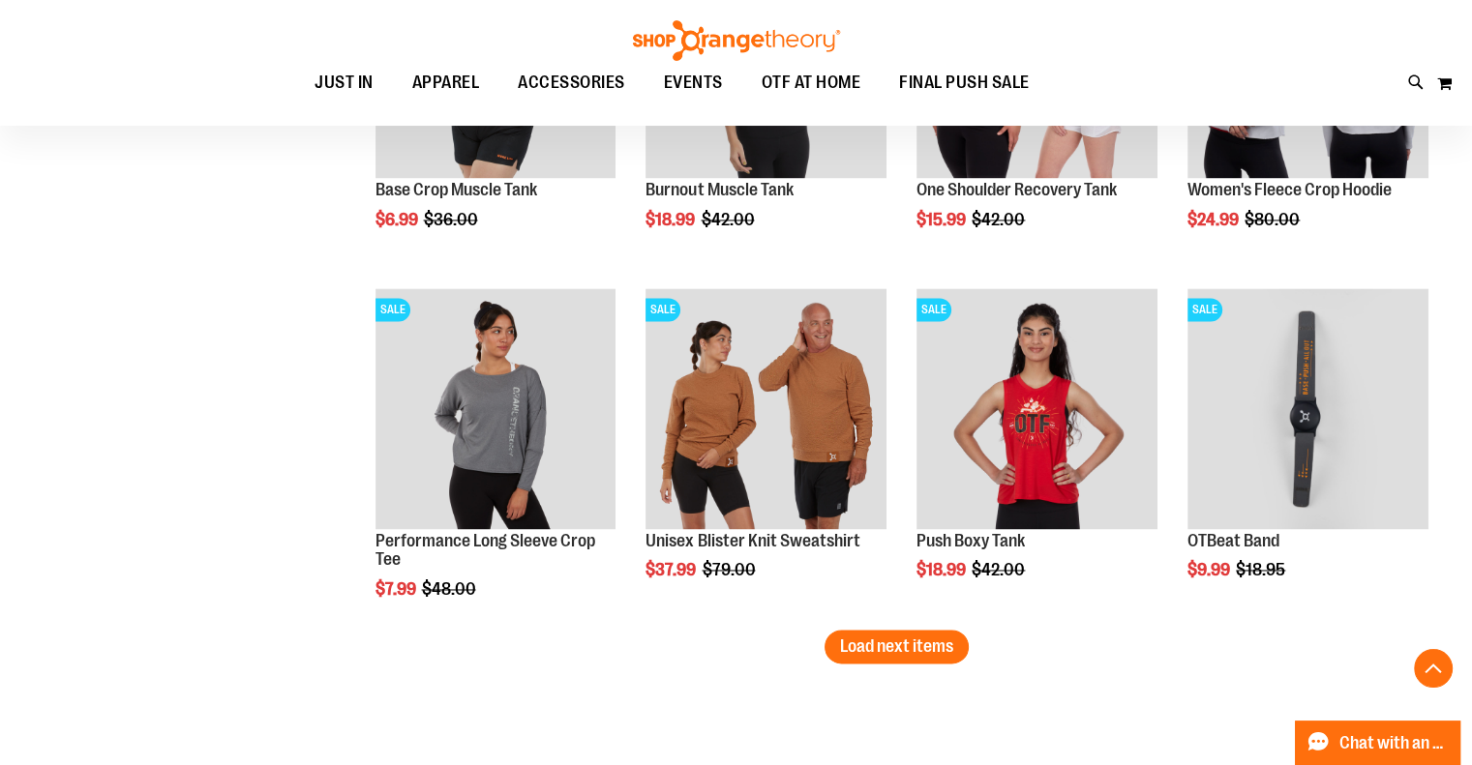
scroll to position [3107, 0]
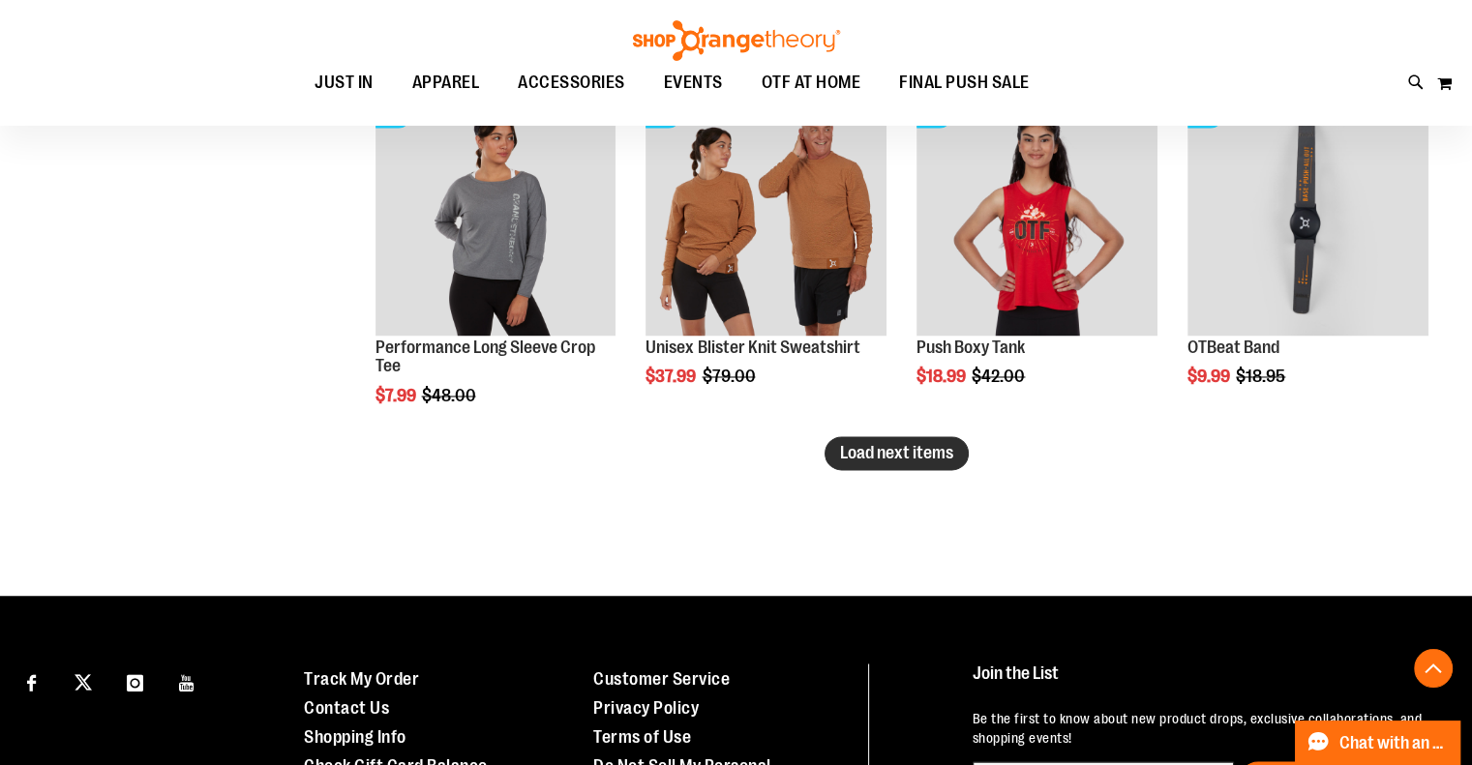
type input "**********"
click at [918, 457] on span "Load next items" at bounding box center [896, 452] width 113 height 19
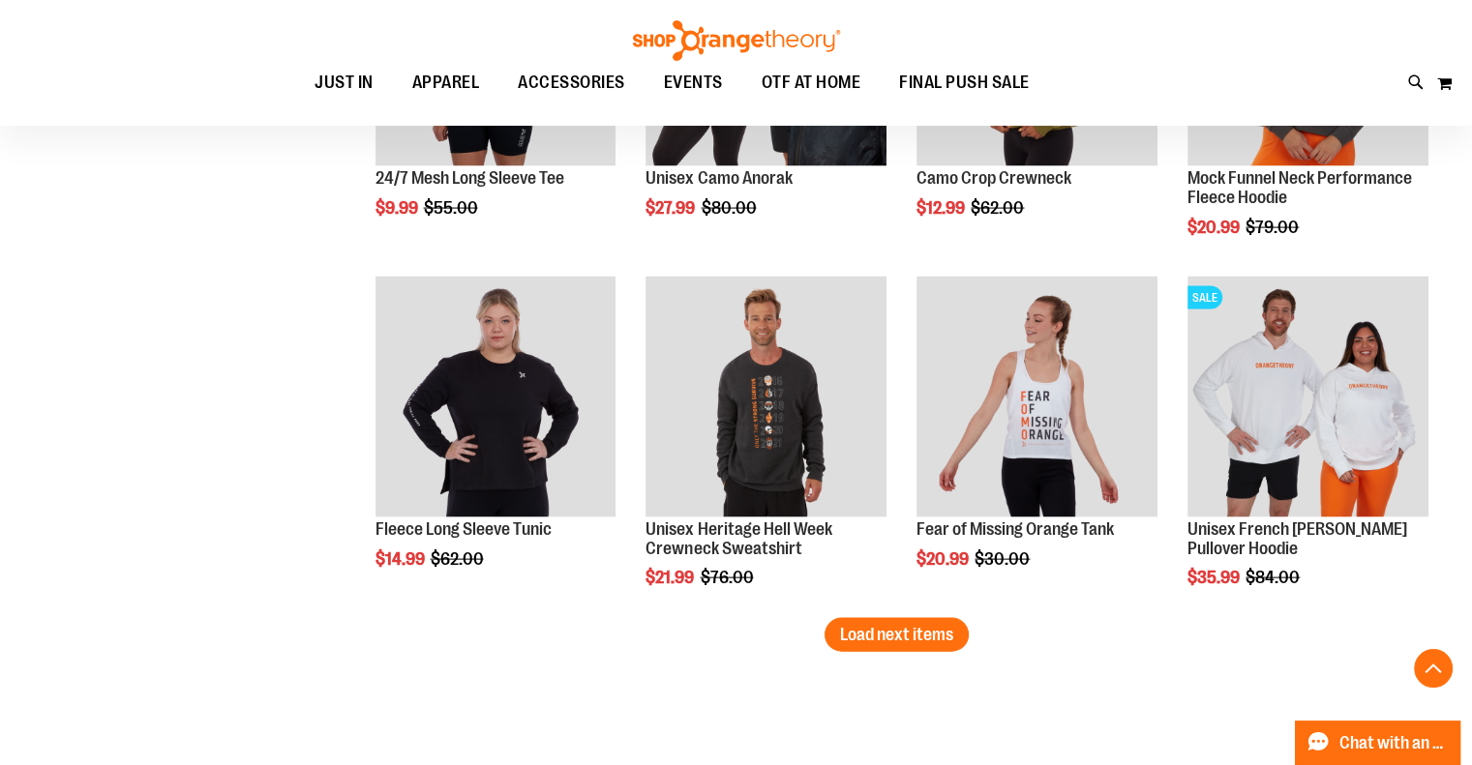
scroll to position [4074, 0]
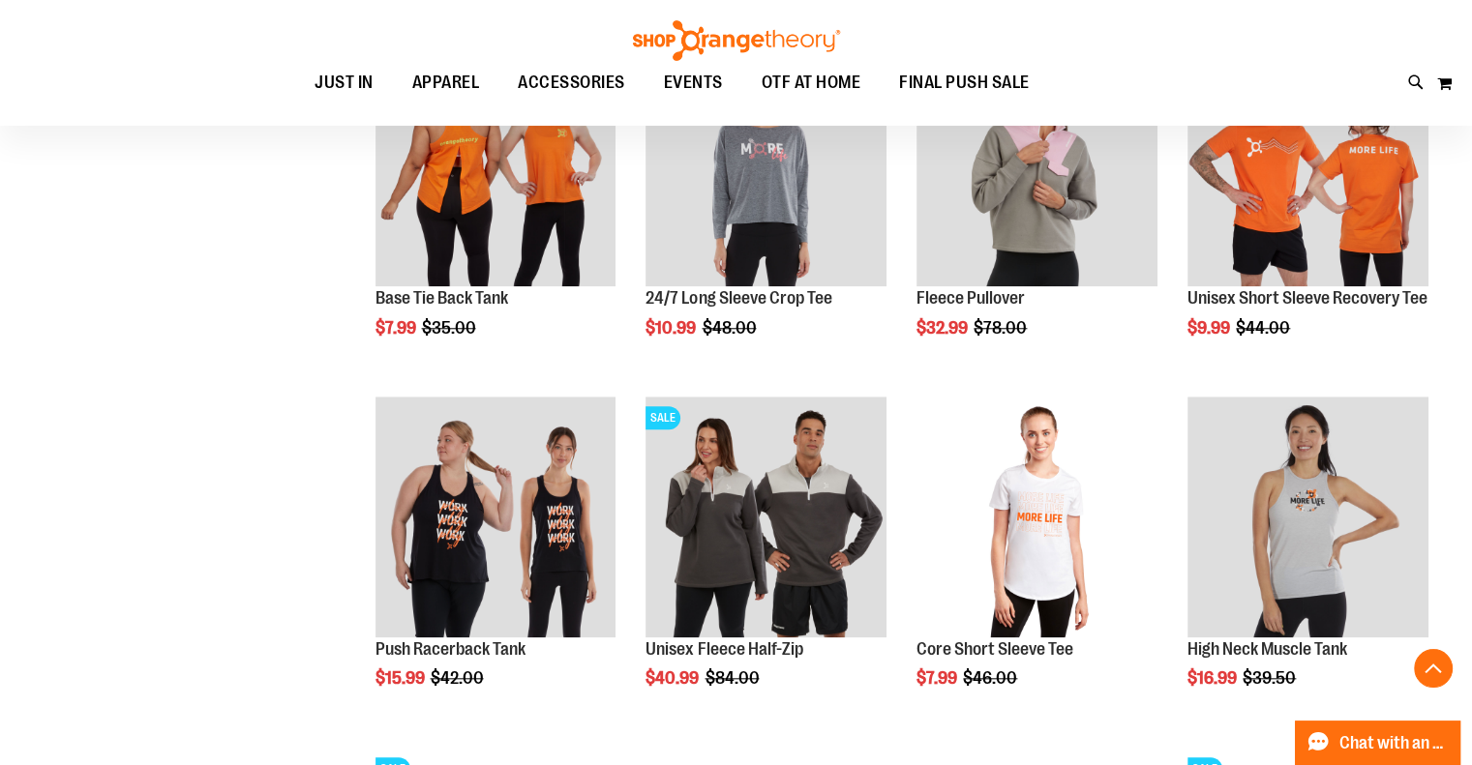
scroll to position [1075, 0]
